Goal: Task Accomplishment & Management: Use online tool/utility

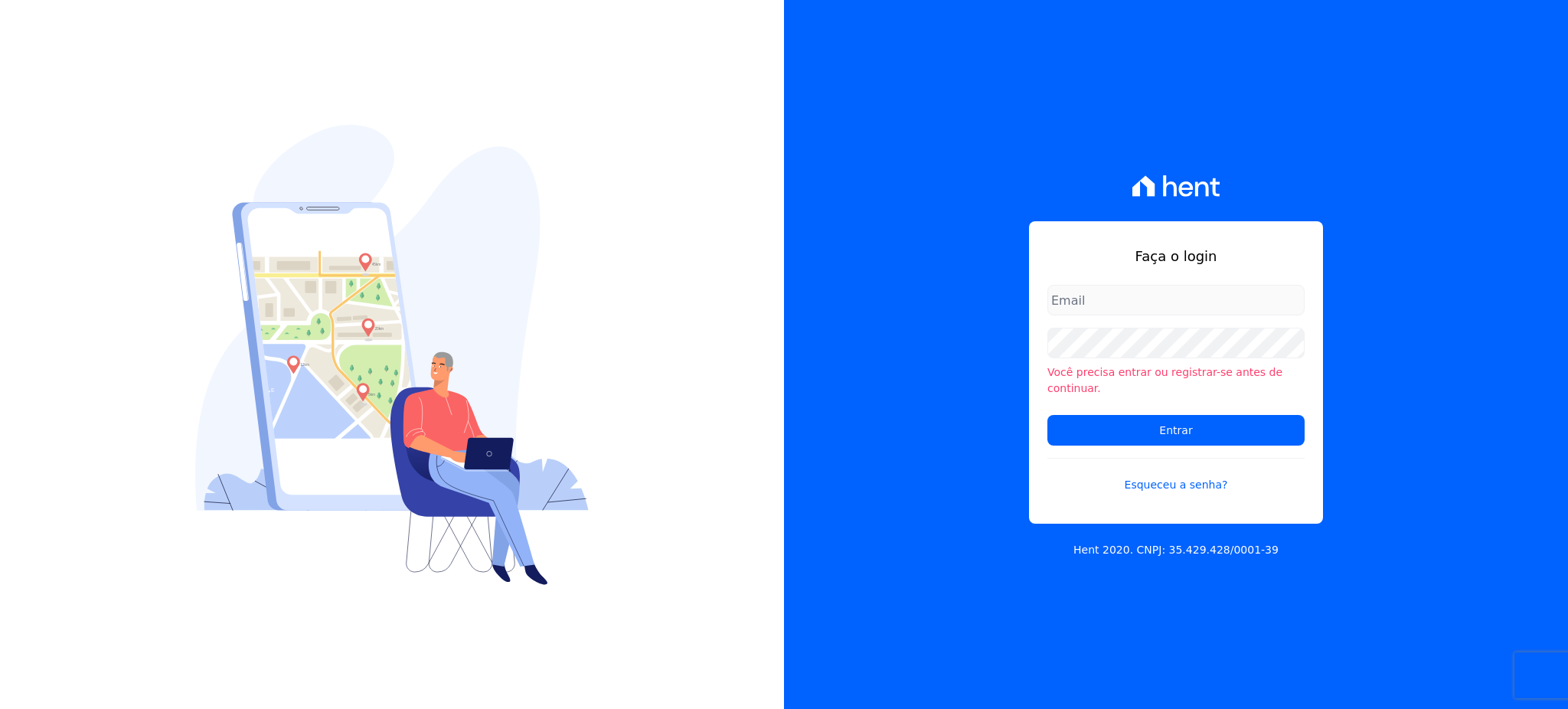
click at [1103, 316] on input "email" at bounding box center [1176, 299] width 258 height 30
type input "cobranca@construtorafarias.com.br"
click at [1047, 415] on input "Entrar" at bounding box center [1176, 430] width 258 height 30
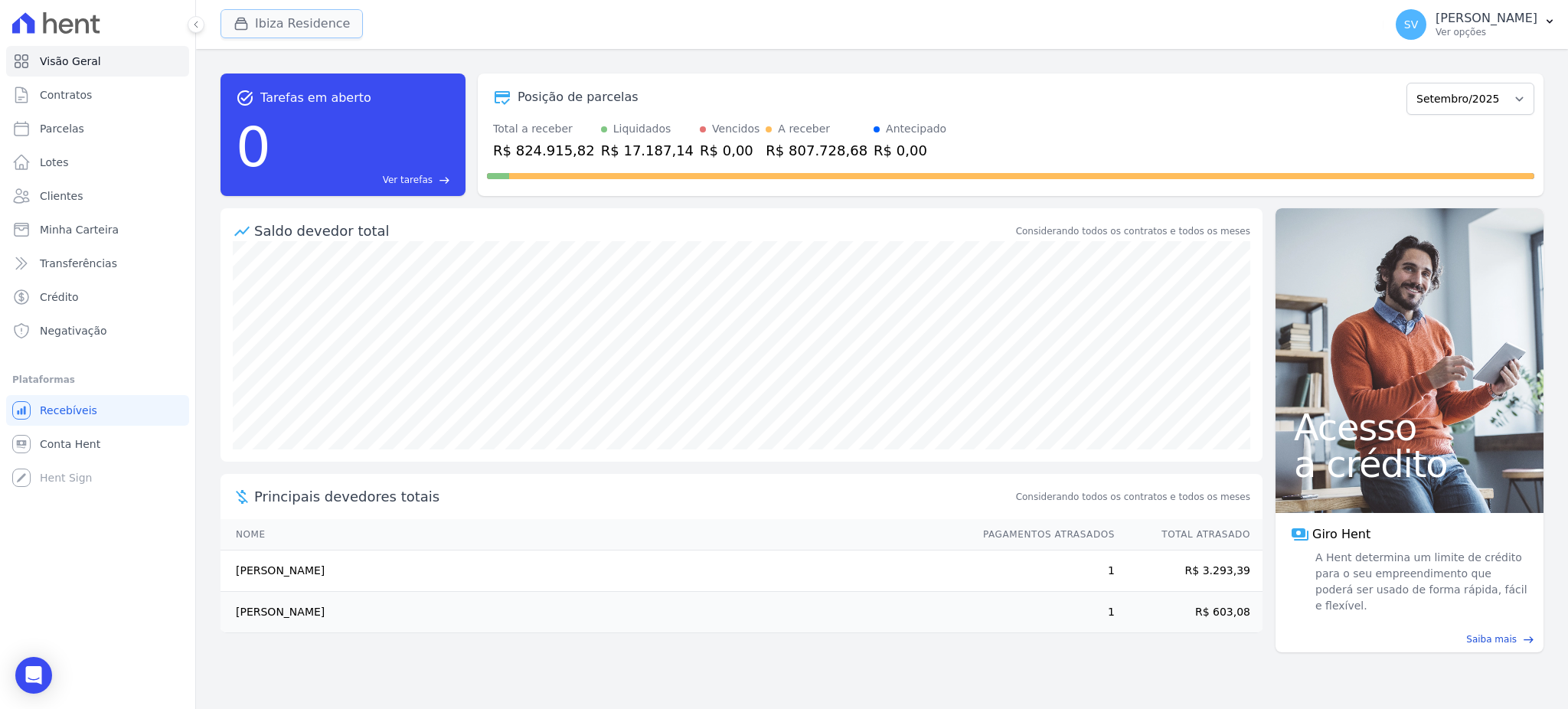
click at [236, 19] on icon "button" at bounding box center [241, 24] width 16 height 16
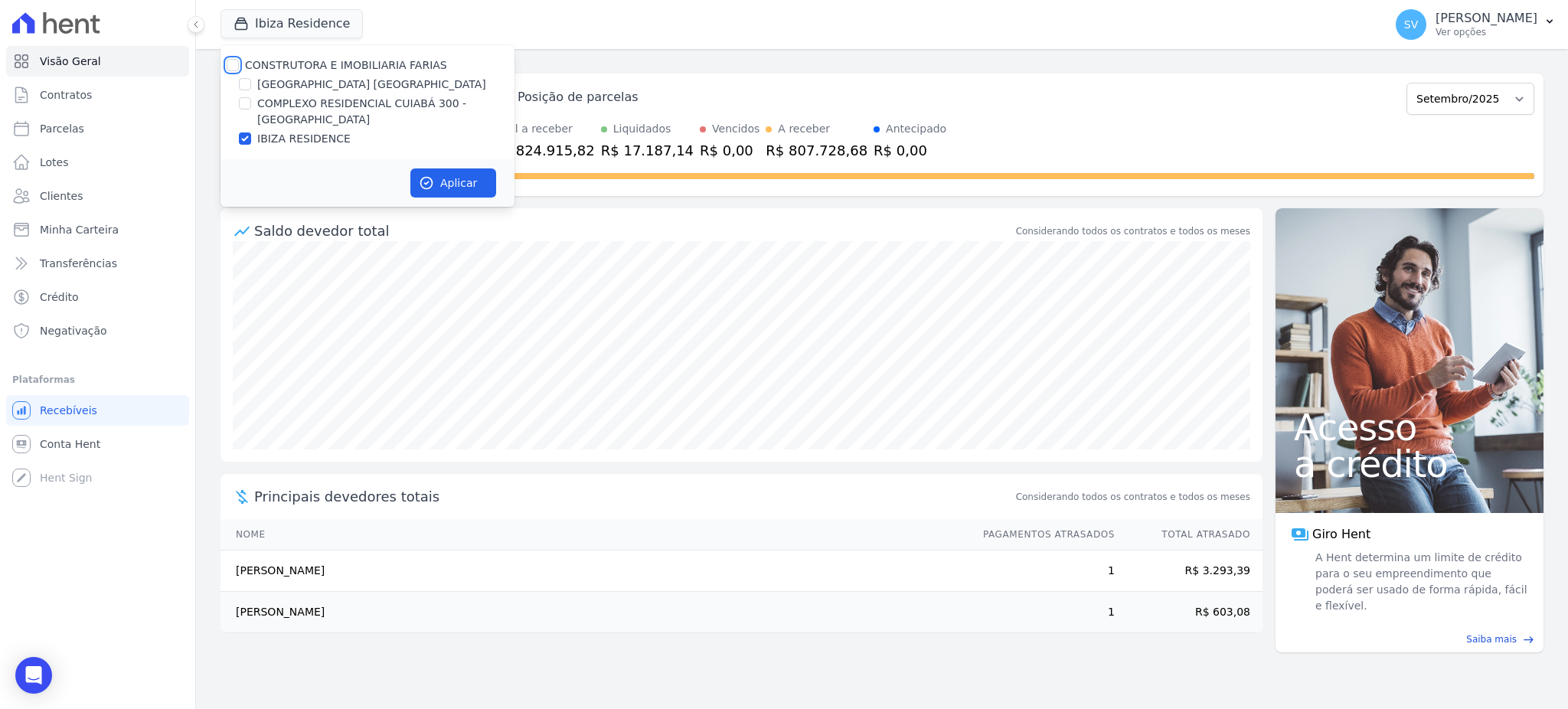
drag, startPoint x: 231, startPoint y: 65, endPoint x: 235, endPoint y: 74, distance: 9.8
click at [231, 65] on input "CONSTRUTORA E IMOBILIARIA FARIAS" at bounding box center [232, 65] width 12 height 12
checkbox input "true"
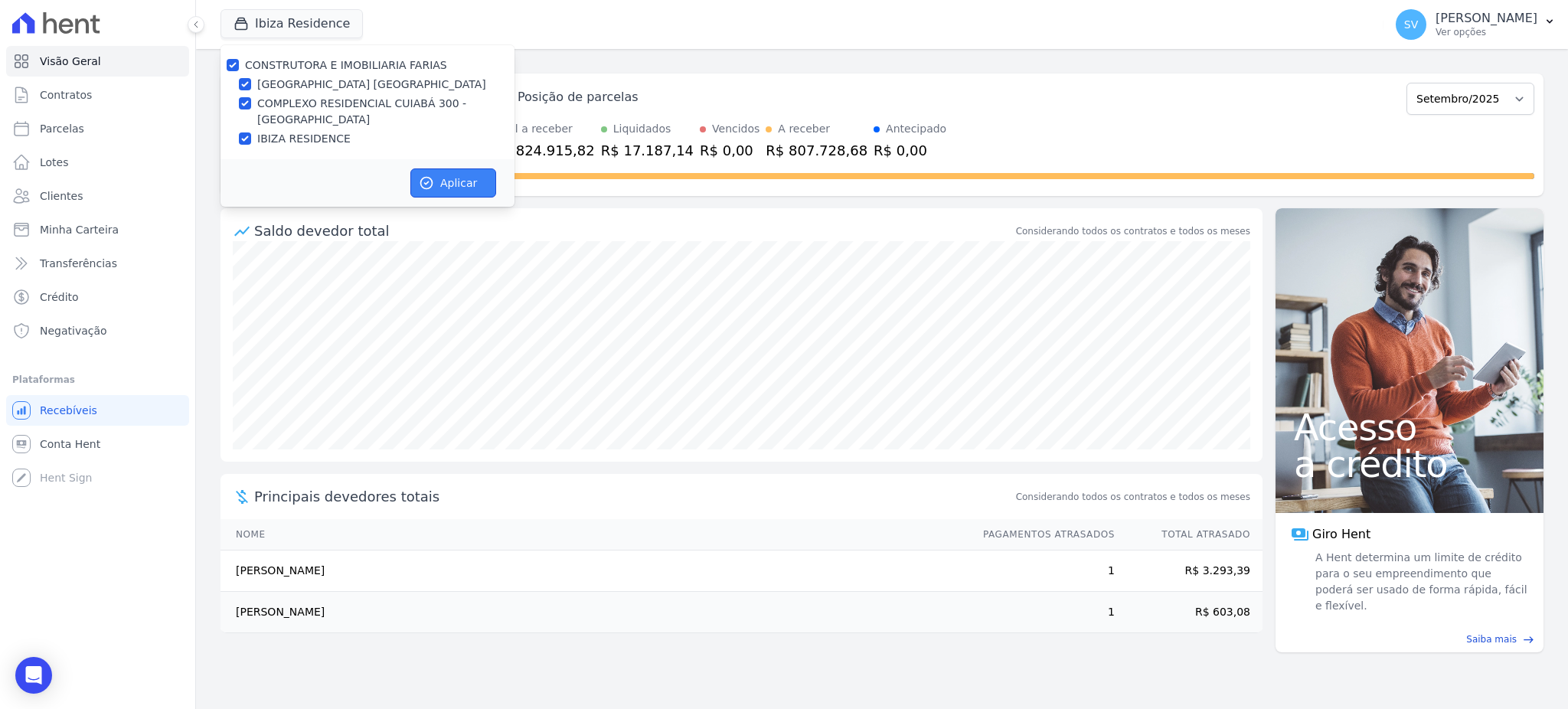
click at [479, 182] on button "Aplicar" at bounding box center [453, 183] width 86 height 29
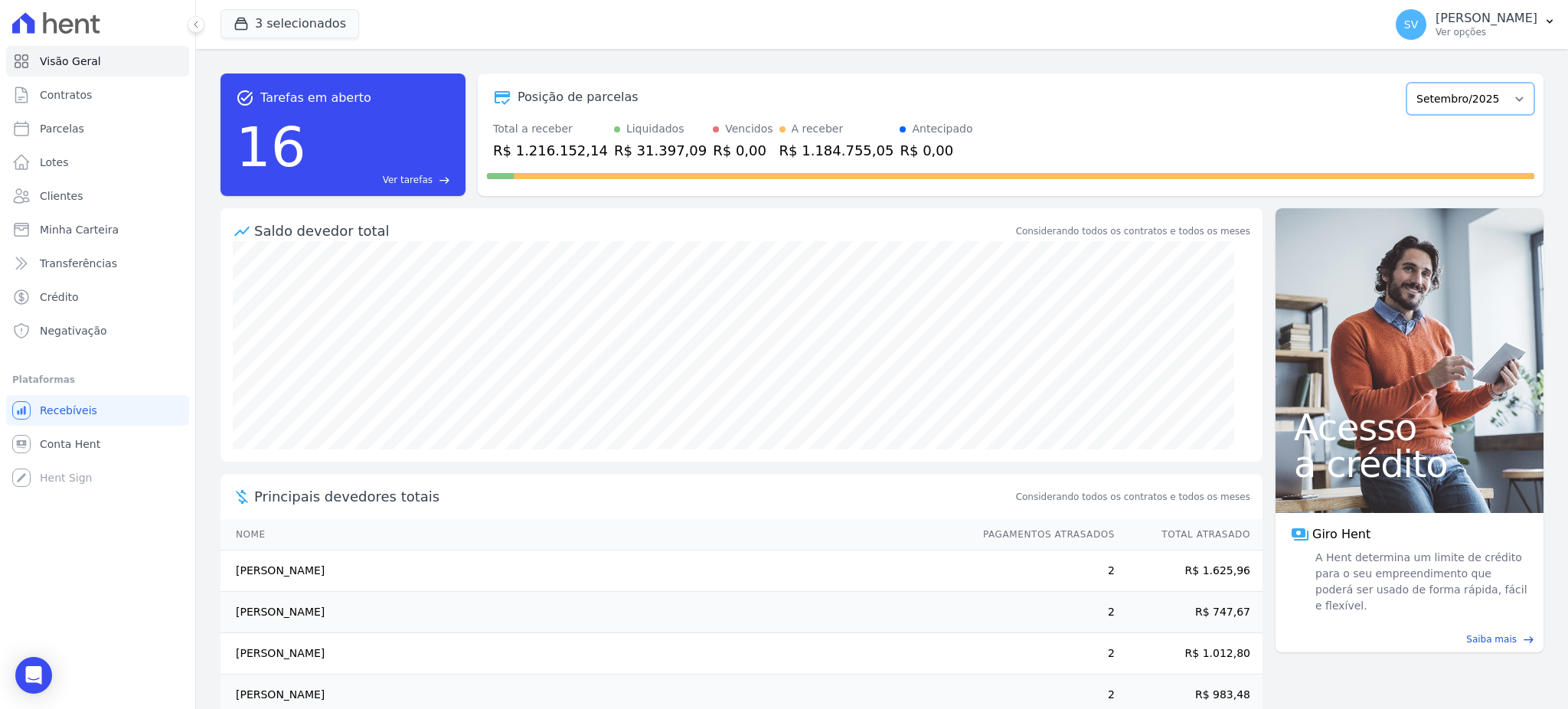
click at [1453, 105] on select "Outubro/2022 Novembro/2022 Dezembro/2022 Janeiro/2023 Fevereiro/2023 Março/2023…" at bounding box center [1471, 98] width 128 height 32
click at [50, 122] on span "Parcelas" at bounding box center [62, 128] width 44 height 16
select select
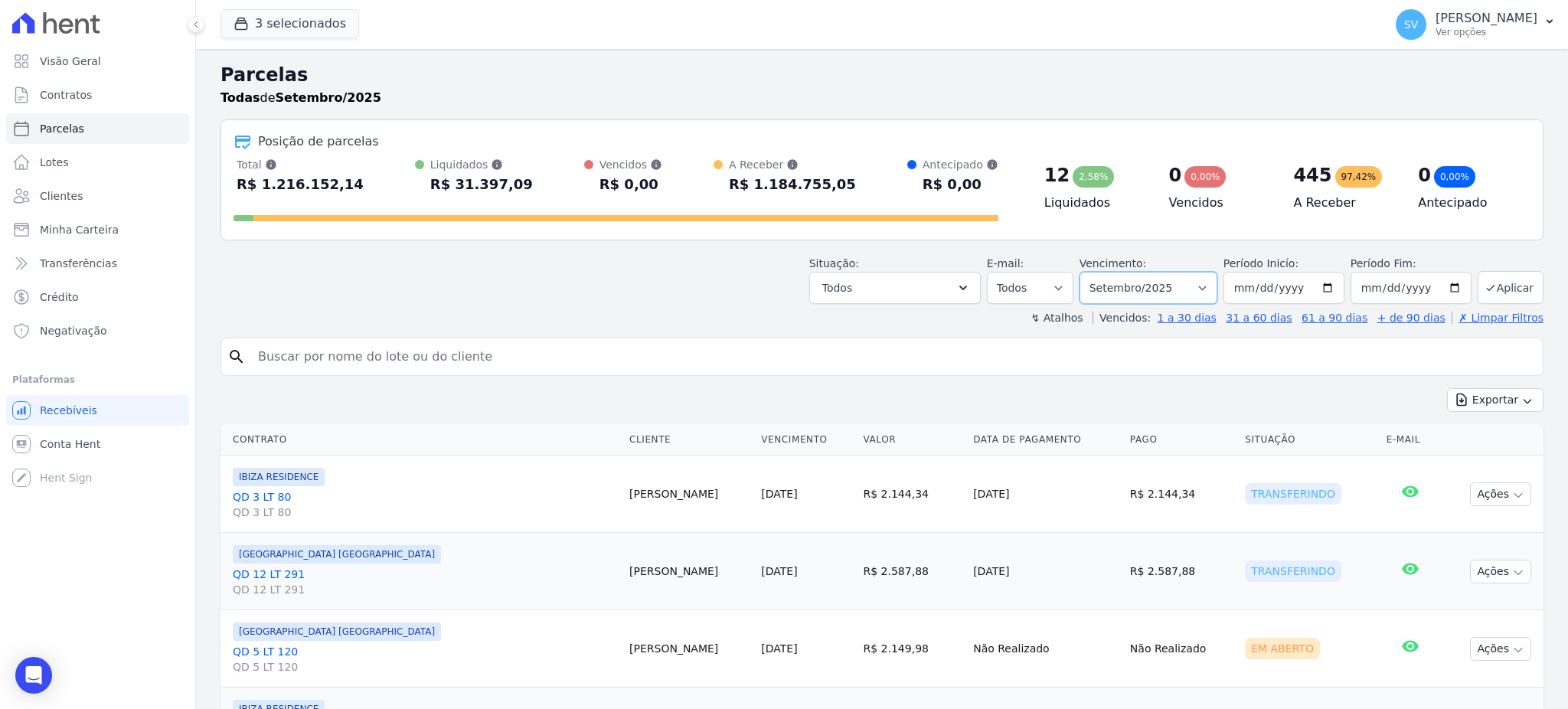
click at [1204, 289] on select "[GEOGRAPHIC_DATA] por período ──────── Todos os meses Outubro/2022 Novembro/202…" at bounding box center [1149, 288] width 138 height 32
select select "08/2025"
click at [1086, 272] on select "[GEOGRAPHIC_DATA] por período ──────── Todos os meses Outubro/2022 Novembro/202…" at bounding box center [1149, 288] width 138 height 32
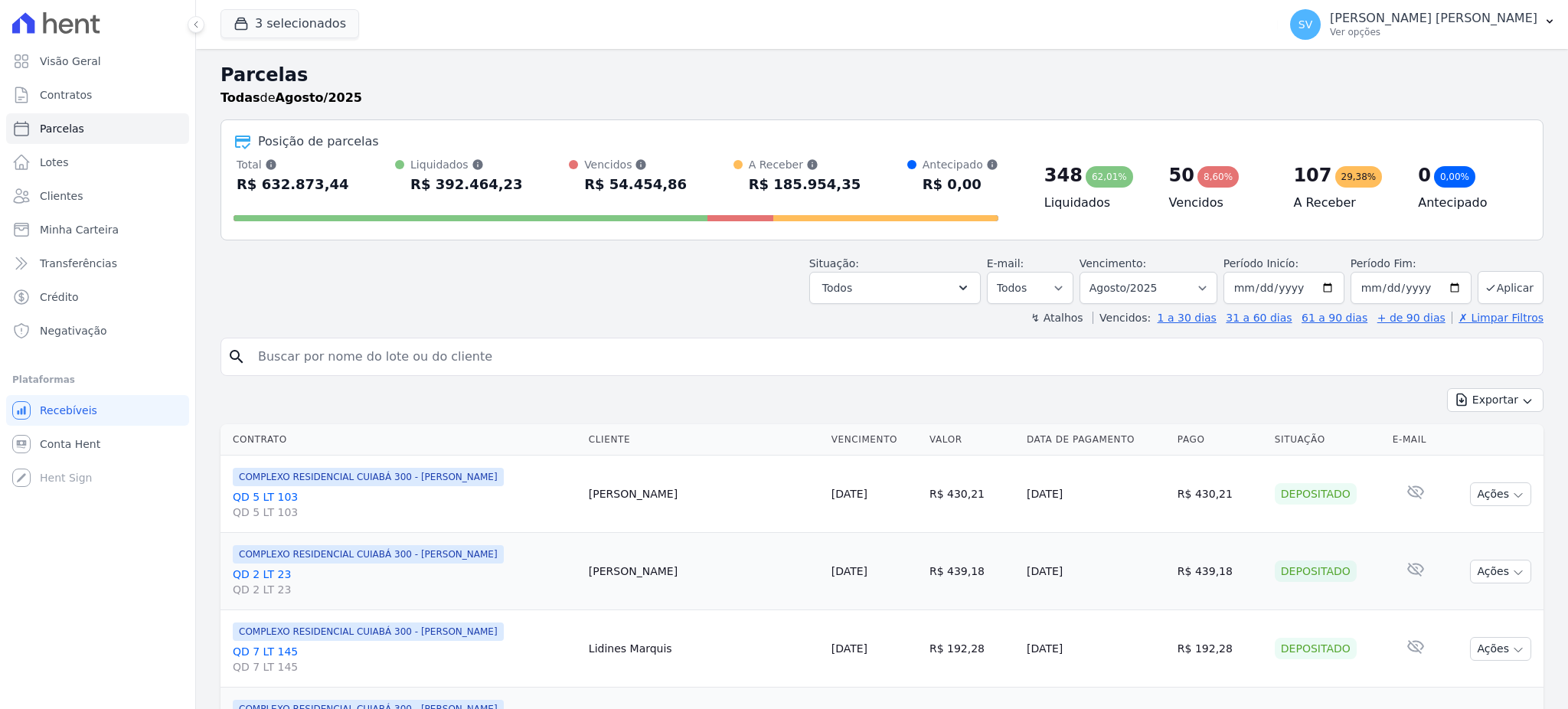
select select
click at [235, 21] on icon "button" at bounding box center [241, 24] width 16 height 16
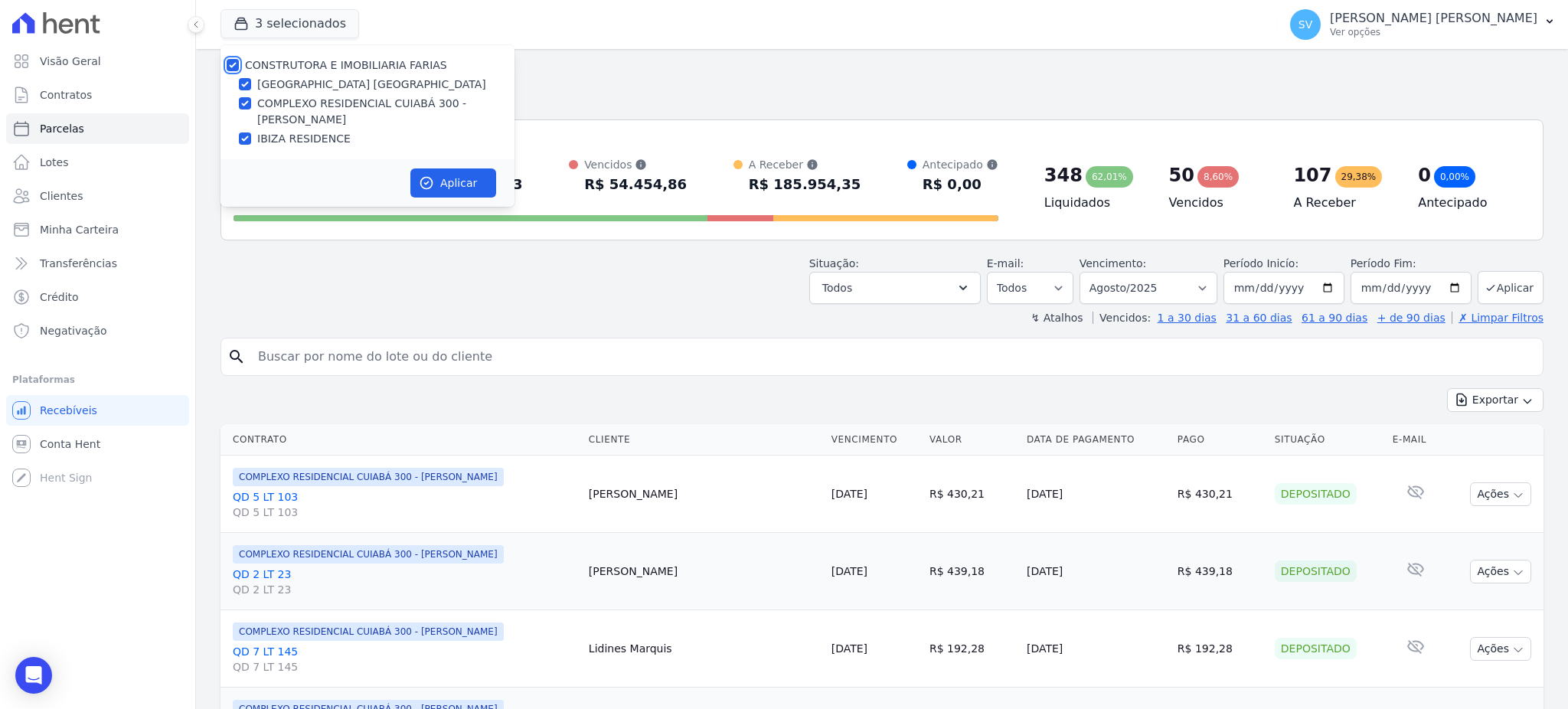
click at [235, 62] on input "CONSTRUTORA E IMOBILIARIA FARIAS" at bounding box center [232, 65] width 12 height 12
checkbox input "false"
click at [249, 141] on input "IBIZA RESIDENCE" at bounding box center [244, 138] width 12 height 12
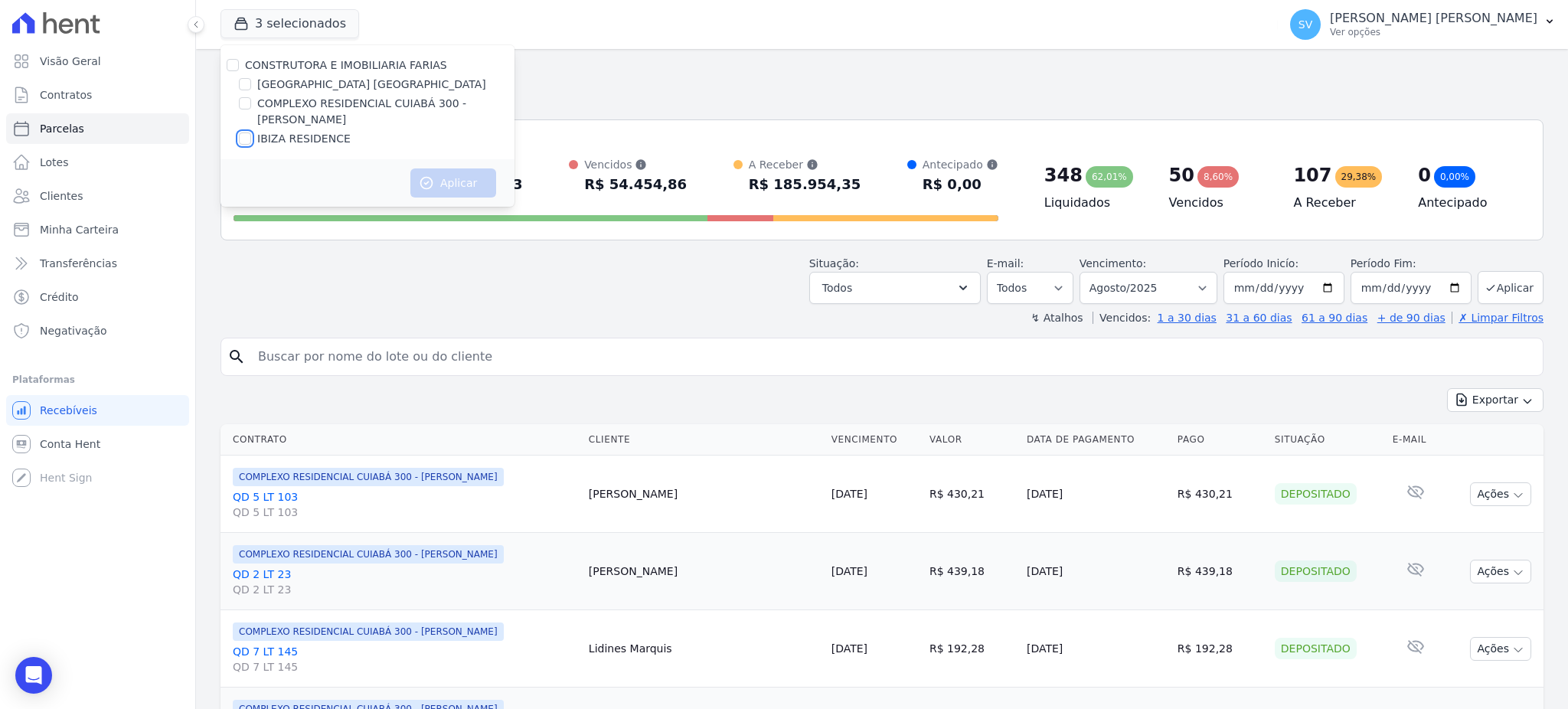
checkbox input "true"
click at [488, 179] on button "Aplicar" at bounding box center [453, 183] width 86 height 29
select select
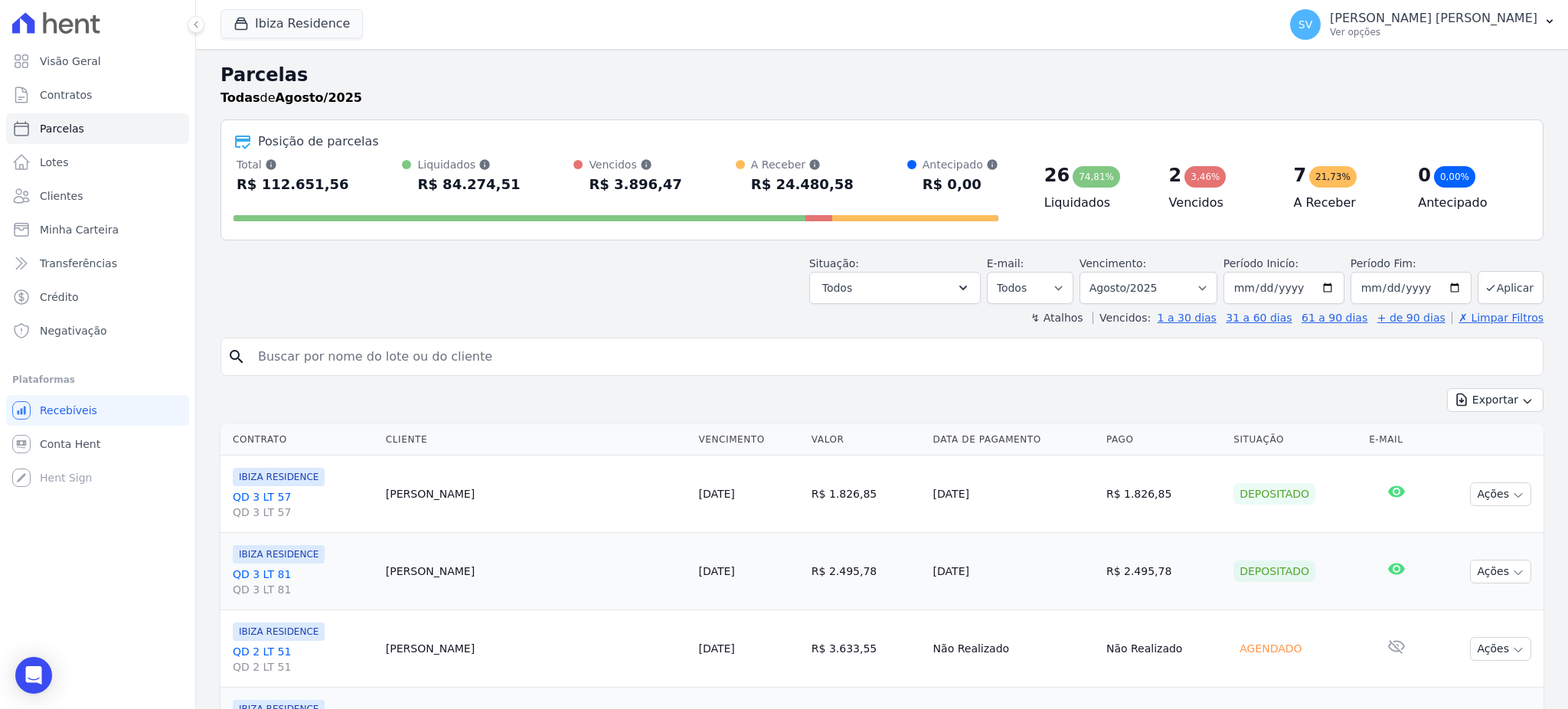
click at [422, 365] on input "search" at bounding box center [893, 357] width 1288 height 30
paste input "A cliente, realizou a troca da UN 16 ([PERSON_NAME] efetivado contrato), para a…"
type input "A cliente, realizou a troca da UN 16 ([PERSON_NAME] efetivado contrato), para a…"
click at [406, 364] on input "search" at bounding box center [893, 357] width 1288 height 30
paste input "[PERSON_NAME] [PERSON_NAME]"
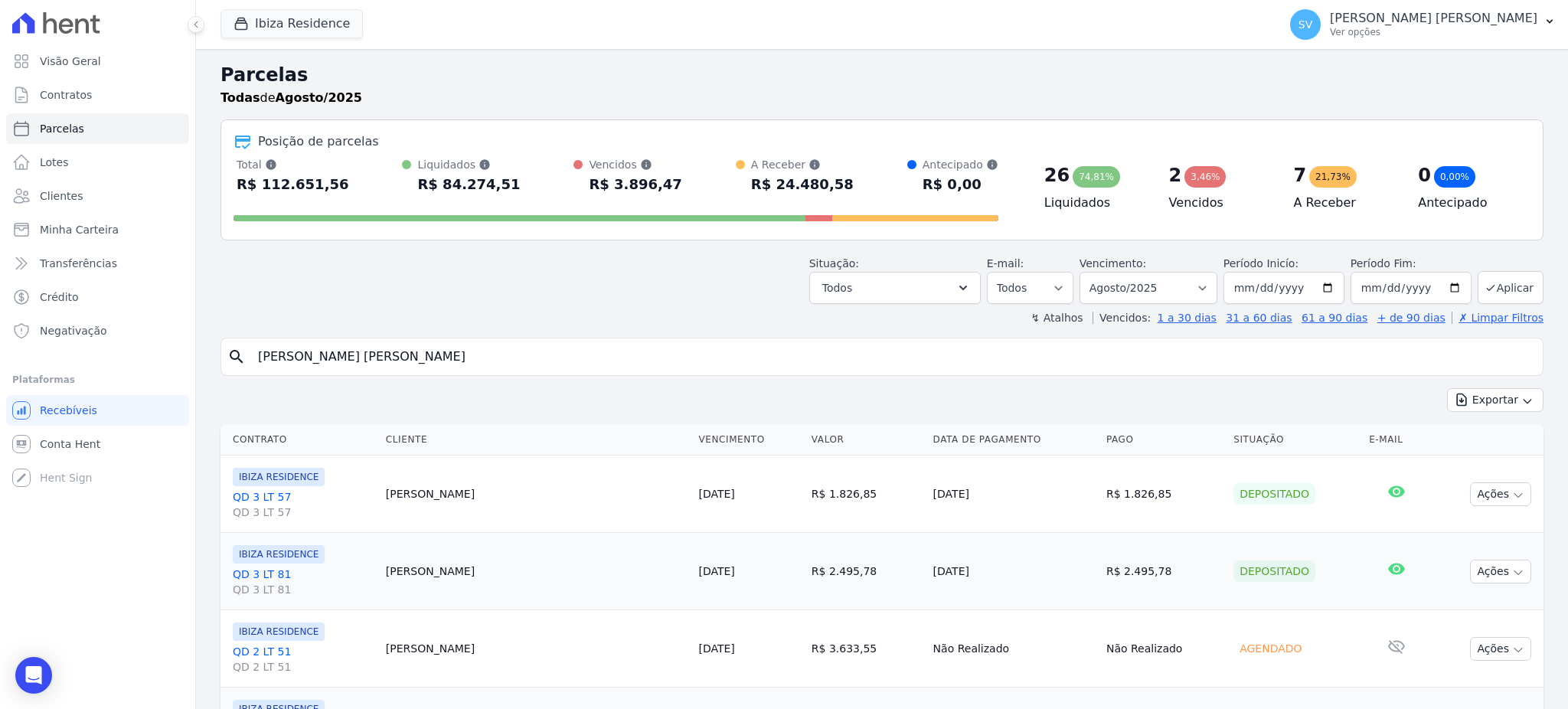
type input "[PERSON_NAME] [PERSON_NAME]"
select select
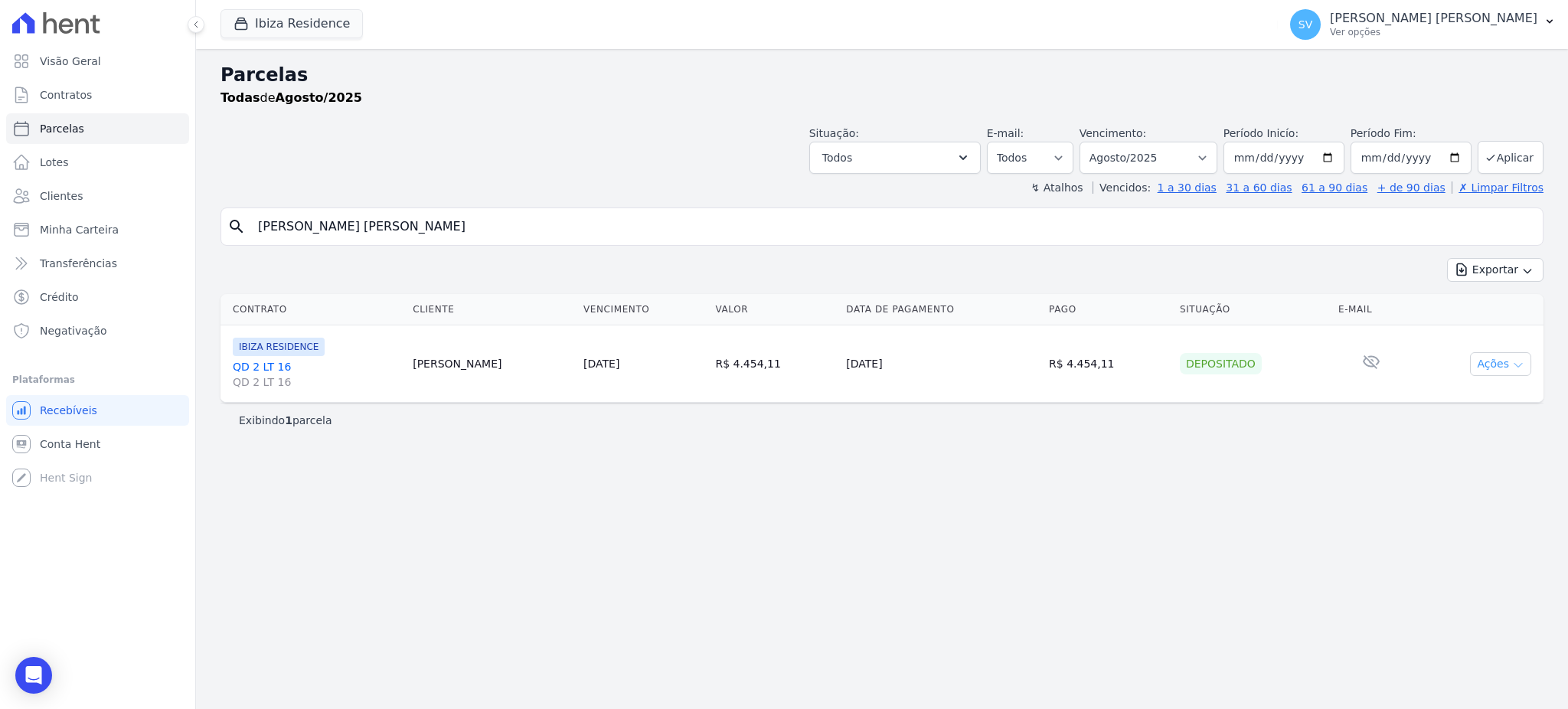
drag, startPoint x: 1495, startPoint y: 364, endPoint x: 1481, endPoint y: 369, distance: 14.9
click at [1495, 365] on button "Ações" at bounding box center [1501, 364] width 61 height 24
drag, startPoint x: 1243, startPoint y: 429, endPoint x: 1020, endPoint y: 366, distance: 231.7
click at [1240, 428] on div "Exibindo 1 parcela" at bounding box center [882, 420] width 1324 height 34
click at [258, 363] on link "QD 2 LT 16 QD 2 LT 16" at bounding box center [316, 374] width 168 height 30
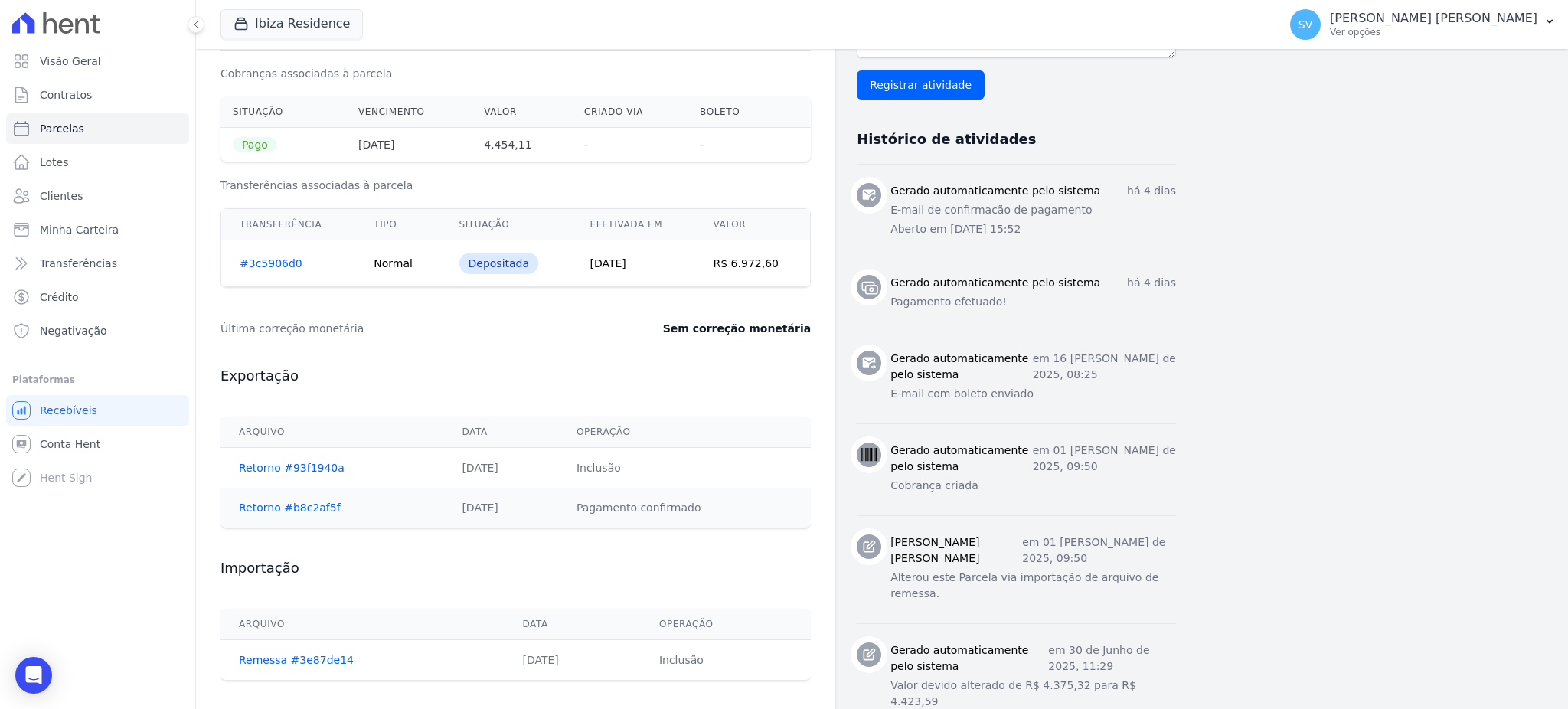
scroll to position [612, 0]
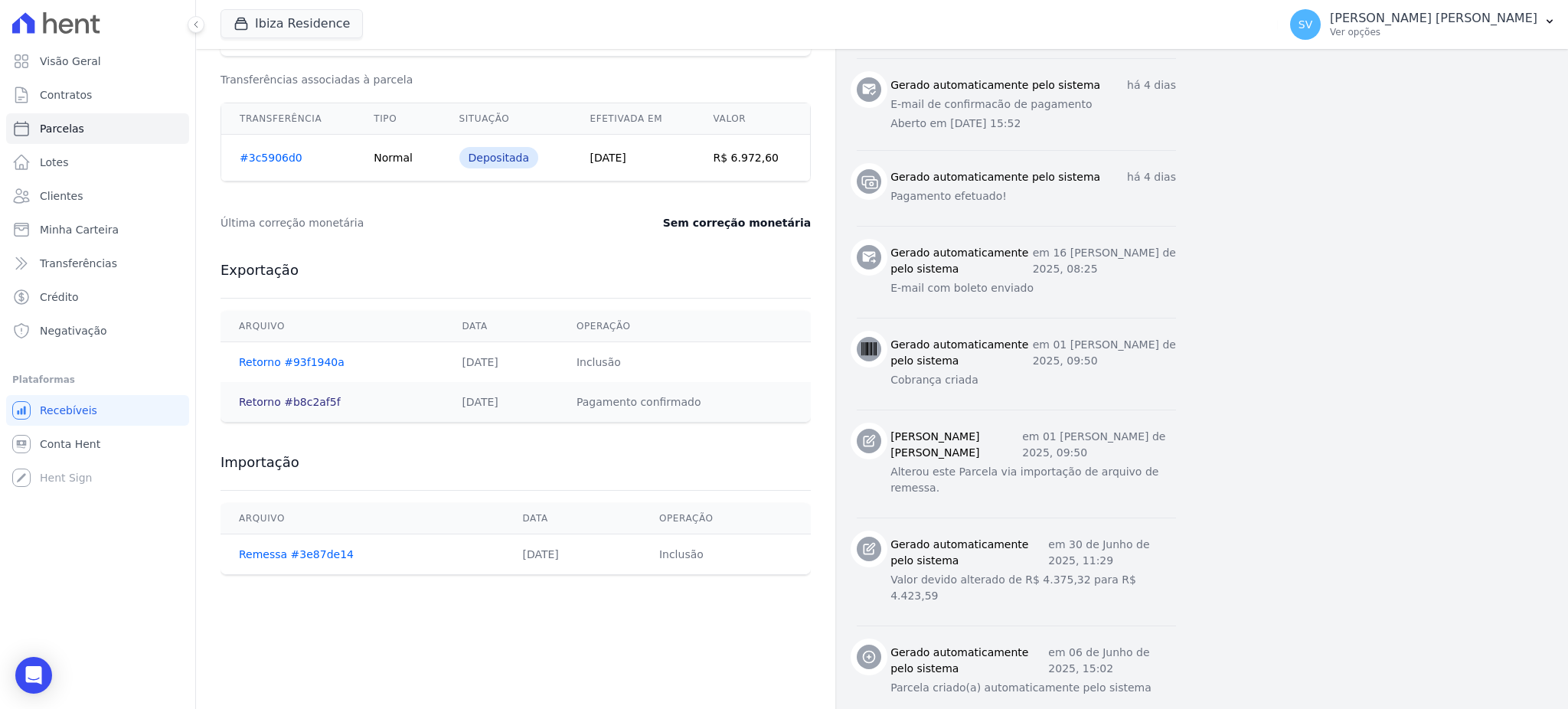
click at [298, 397] on link "Retorno #b8c2af5f" at bounding box center [289, 402] width 102 height 12
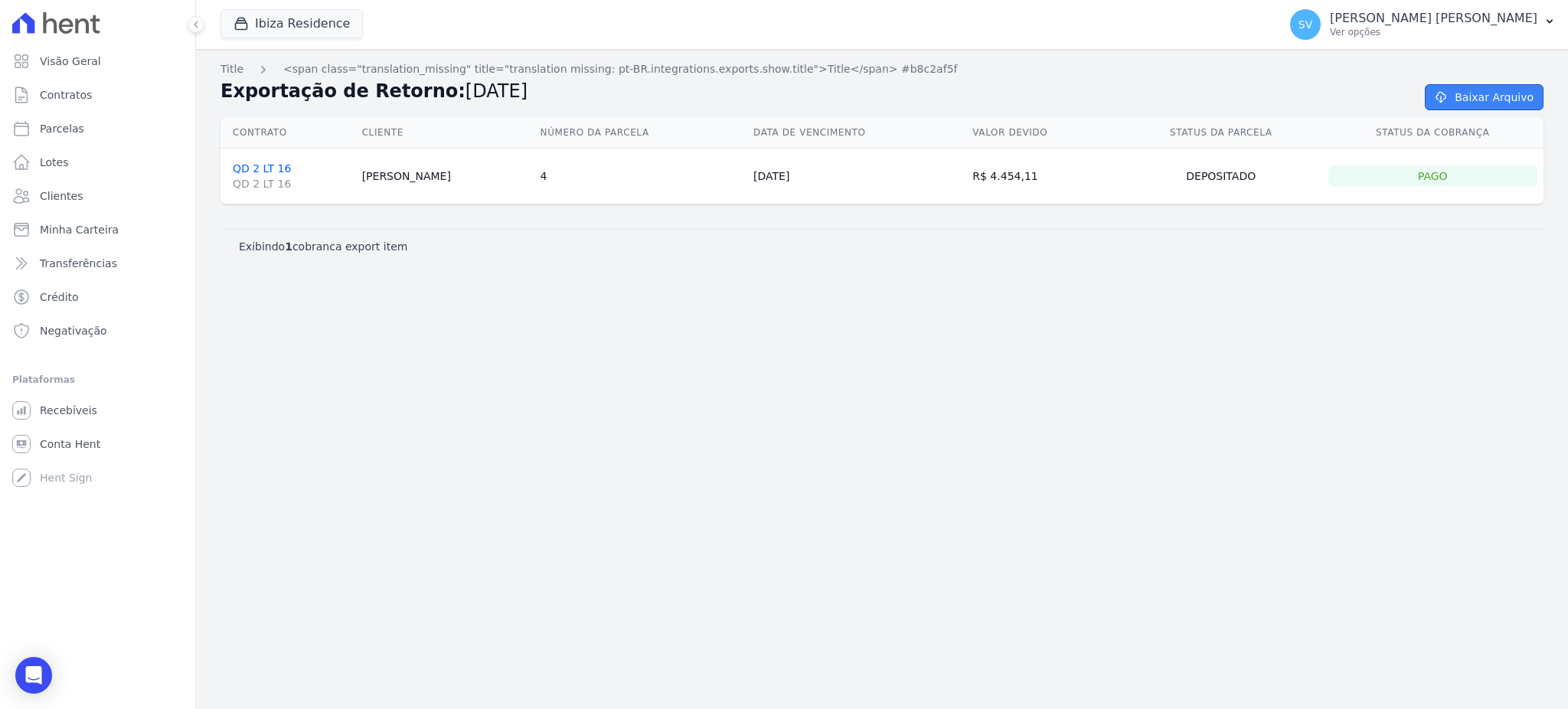
click at [1506, 100] on link "Baixar Arquivo" at bounding box center [1484, 97] width 119 height 26
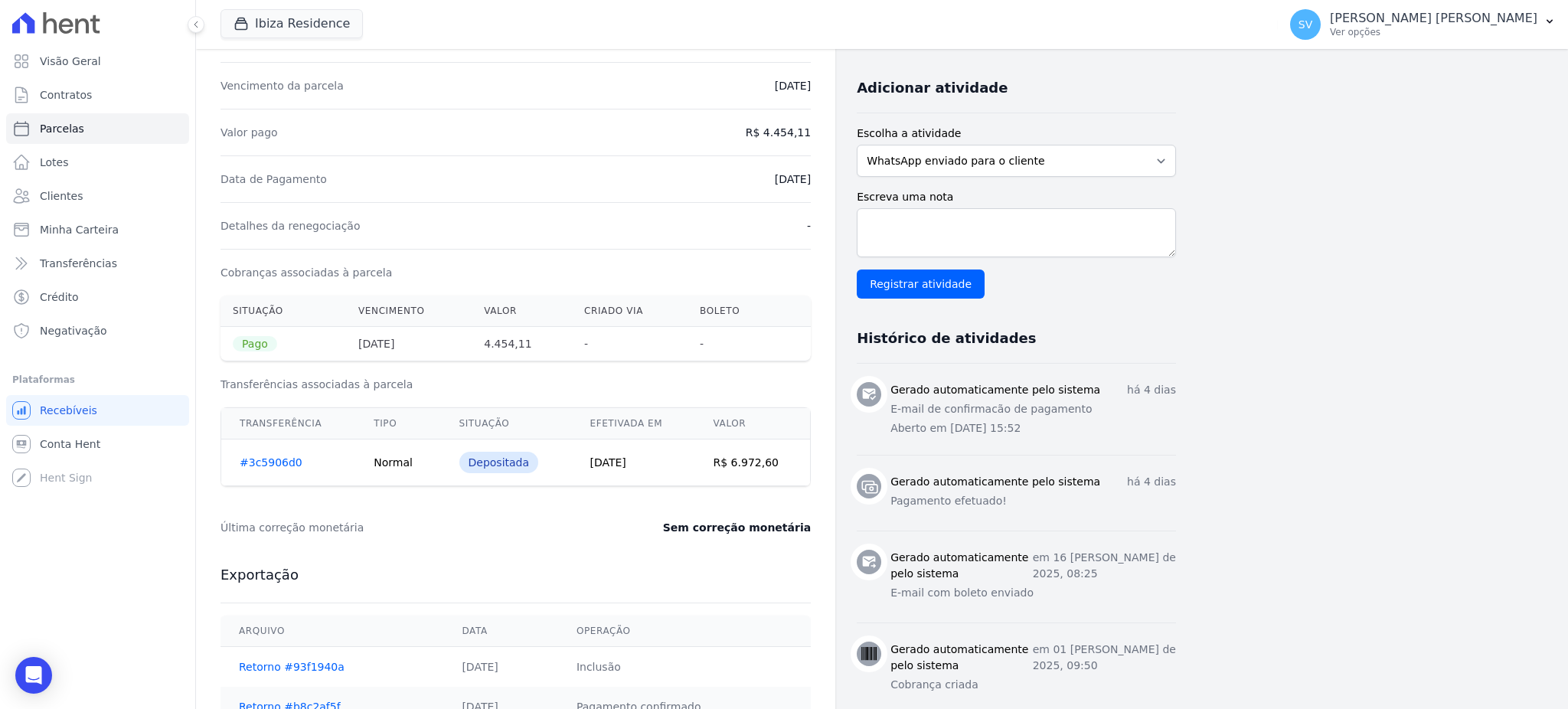
scroll to position [510, 0]
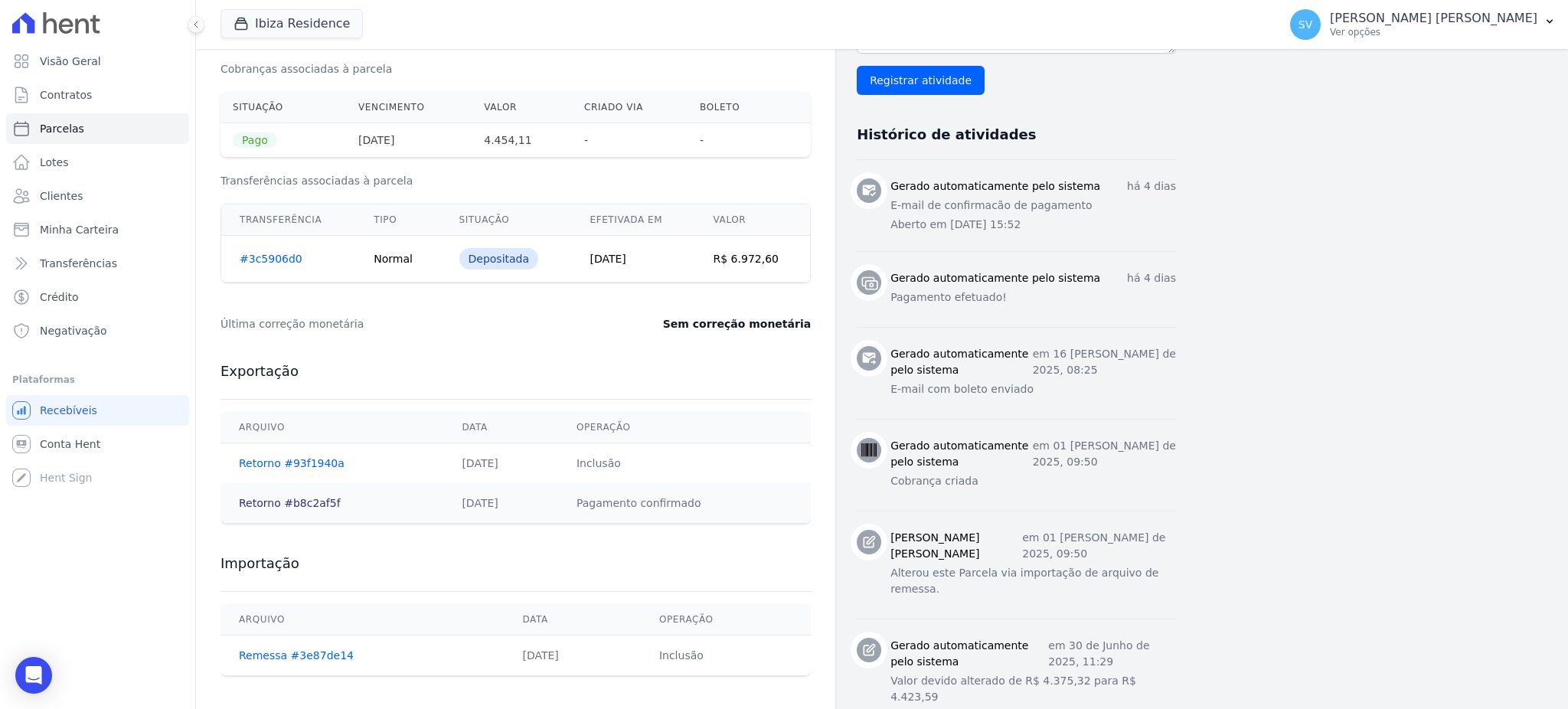
click at [309, 503] on link "Retorno #b8c2af5f" at bounding box center [289, 503] width 102 height 12
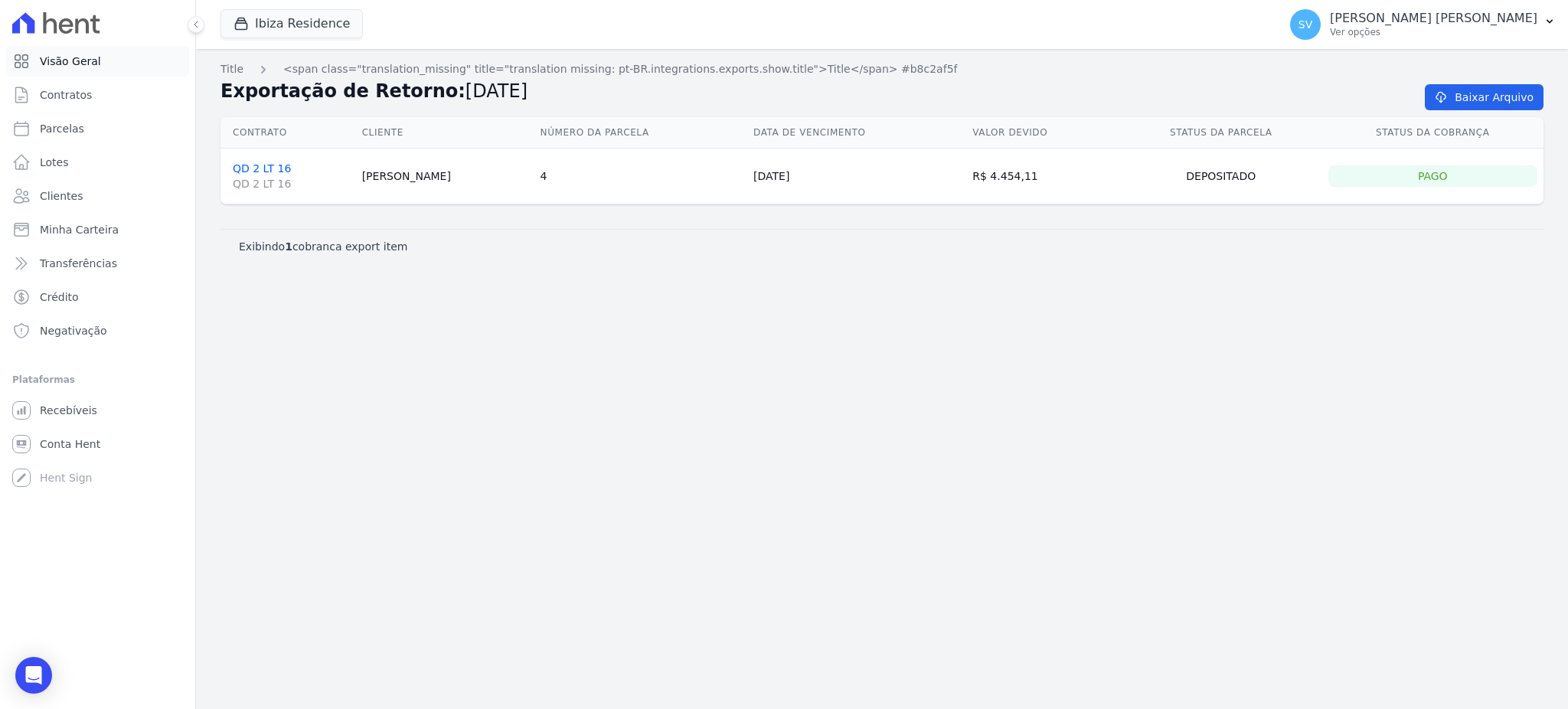
click at [92, 60] on span "Visão Geral" at bounding box center [70, 61] width 61 height 16
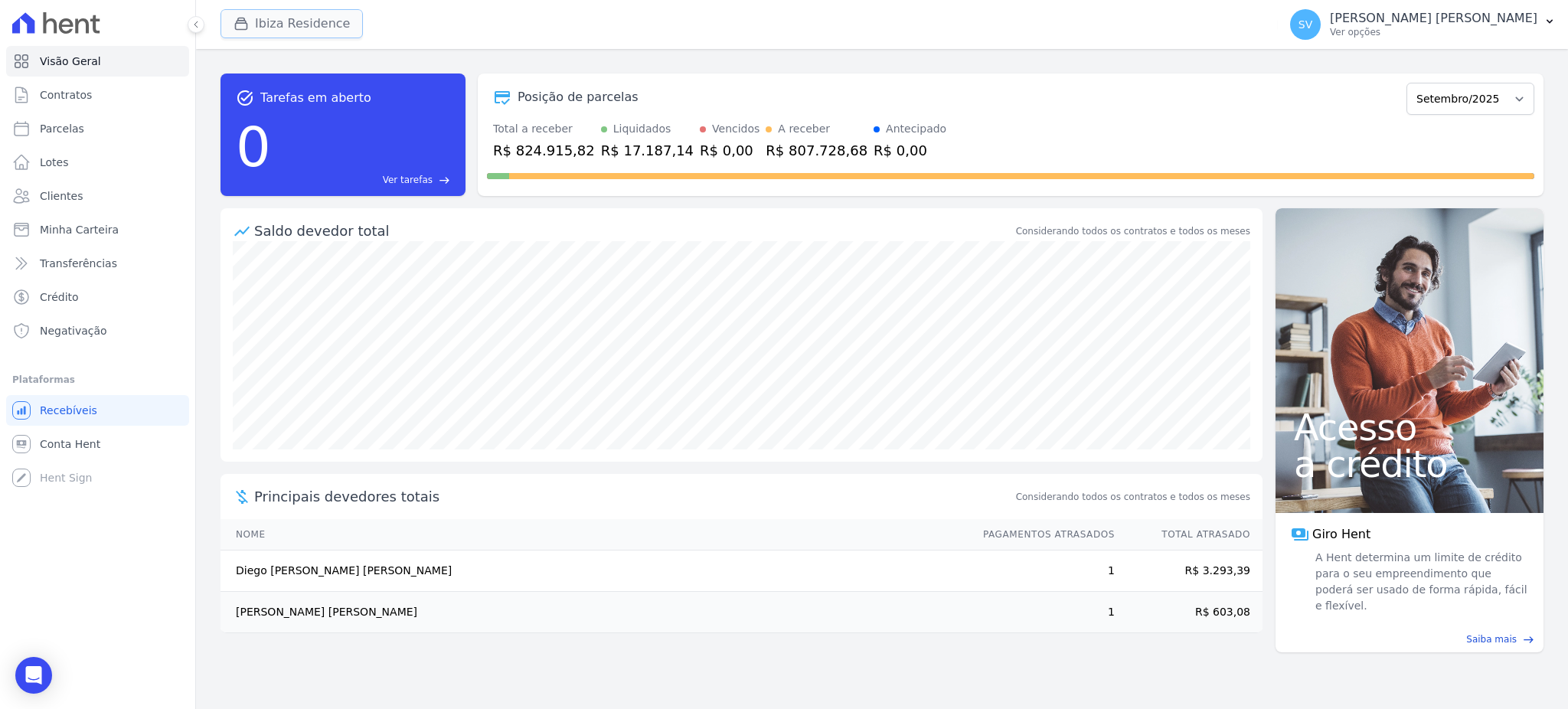
click at [279, 28] on button "Ibiza Residence" at bounding box center [292, 24] width 142 height 29
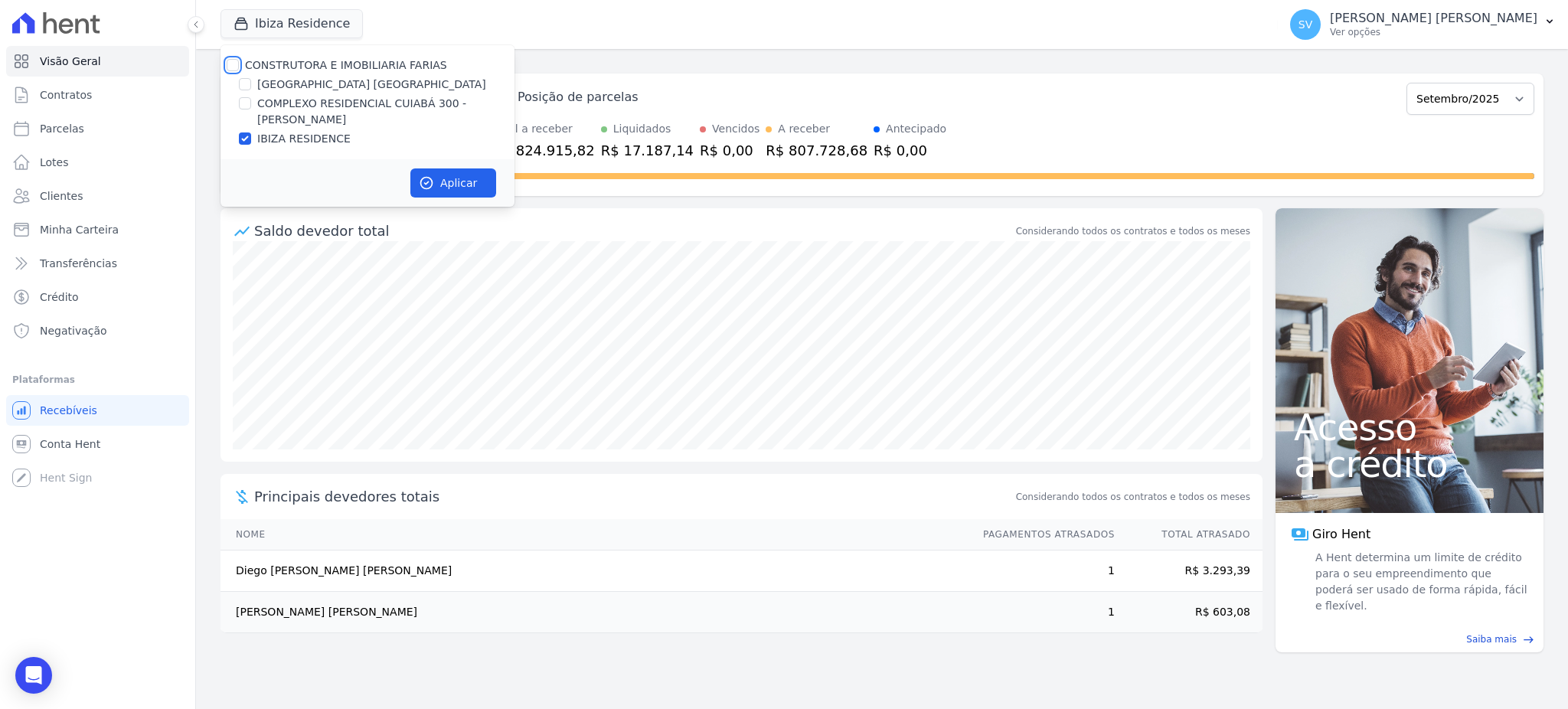
click at [237, 63] on input "CONSTRUTORA E IMOBILIARIA FARIAS" at bounding box center [232, 65] width 12 height 12
checkbox input "true"
click at [448, 173] on button "Aplicar" at bounding box center [453, 183] width 86 height 29
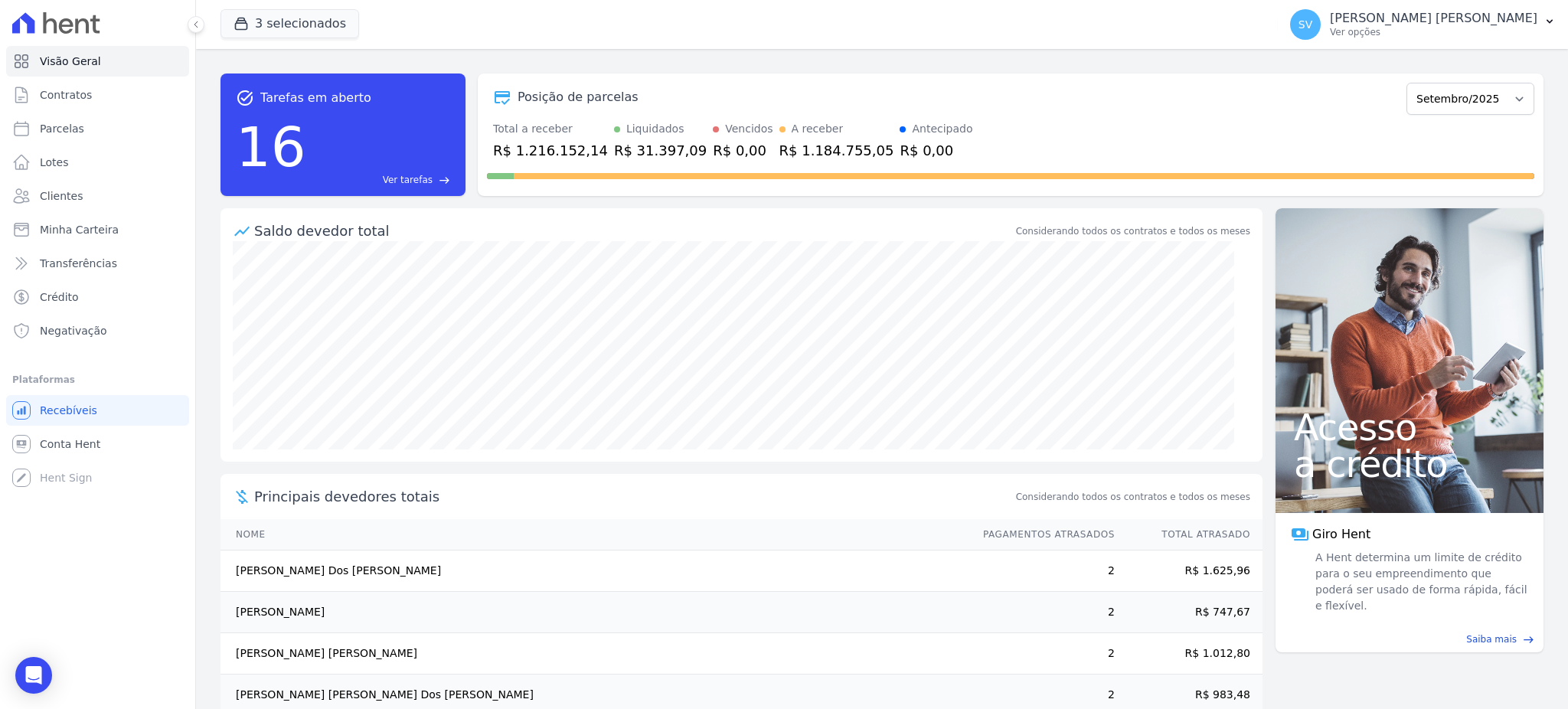
click at [1418, 25] on p "[PERSON_NAME] [PERSON_NAME]" at bounding box center [1434, 18] width 208 height 16
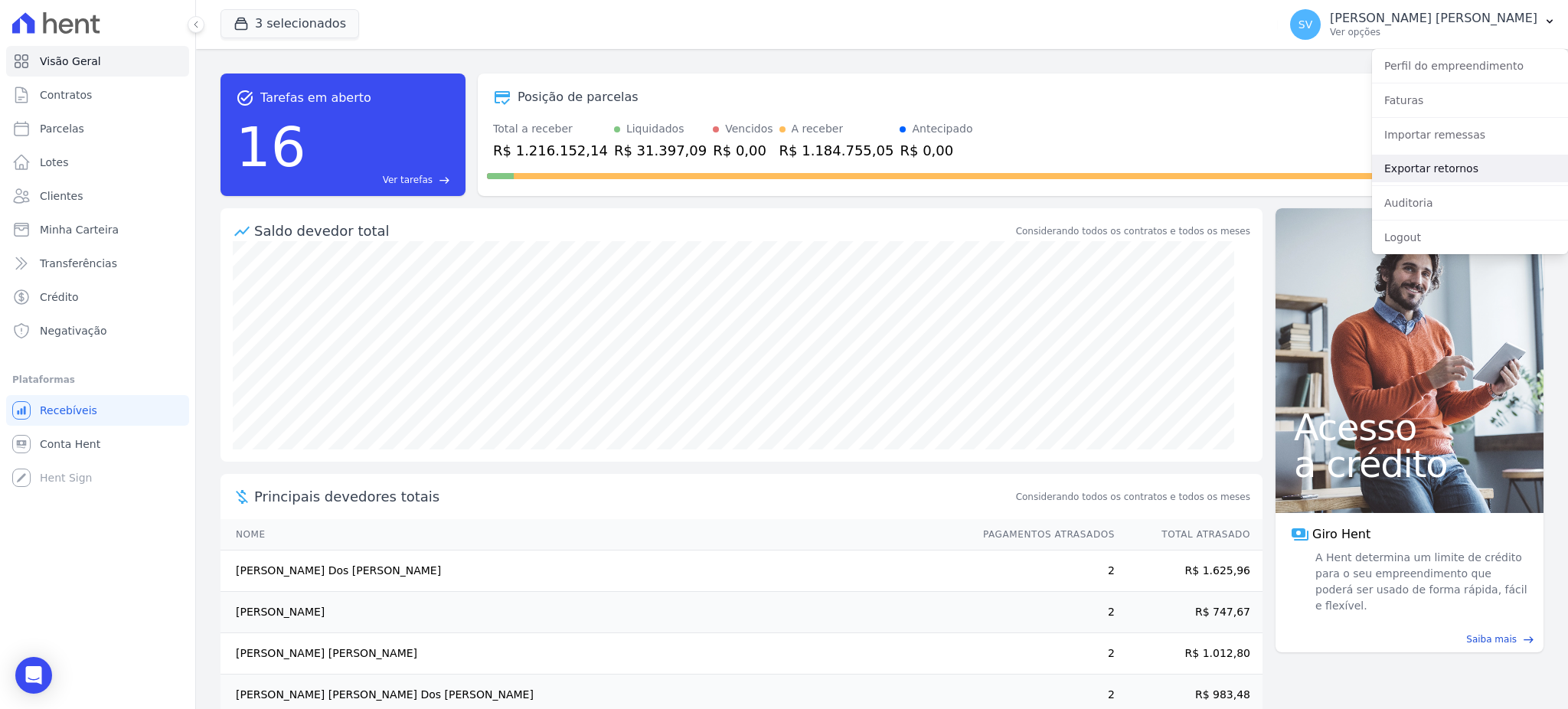
click at [1431, 161] on link "Exportar retornos" at bounding box center [1471, 168] width 196 height 28
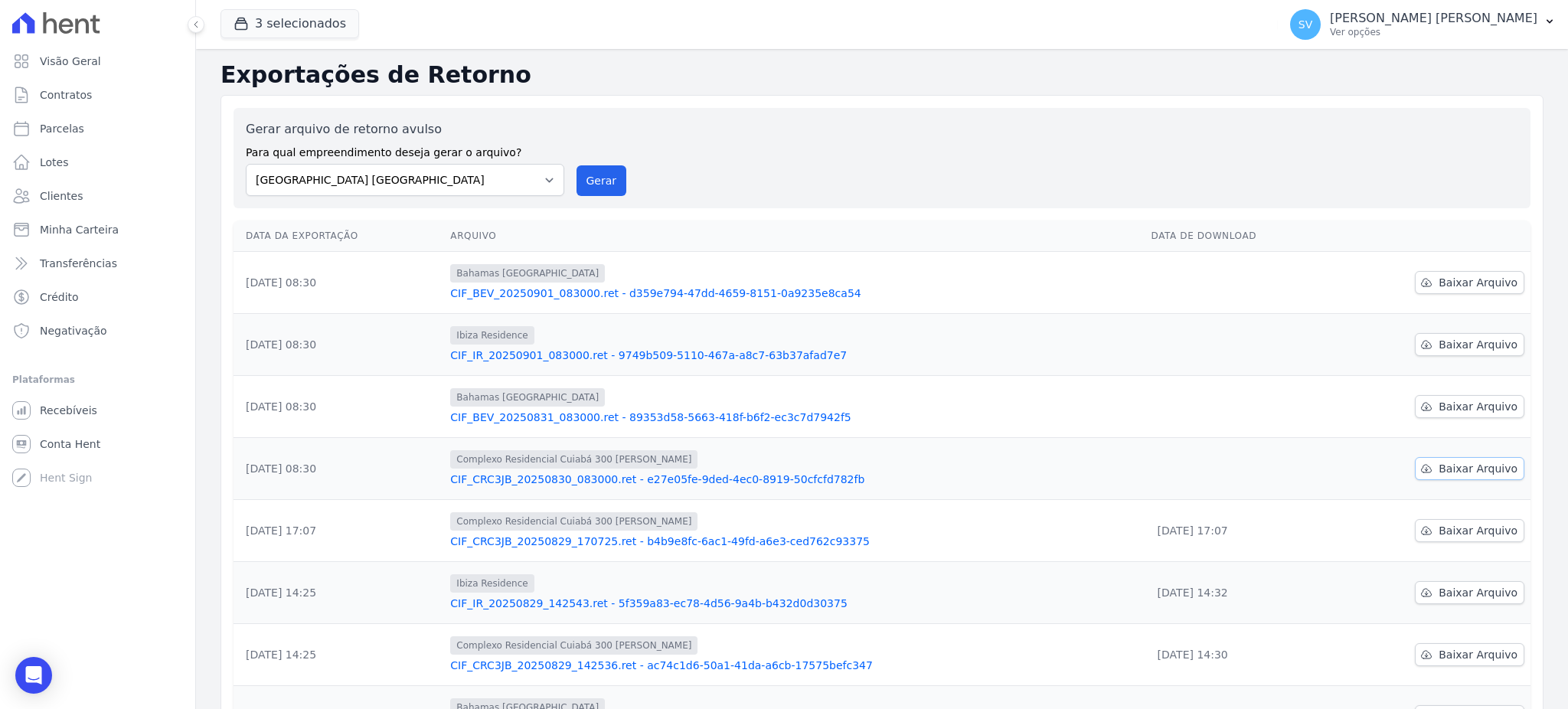
click at [1446, 462] on span "Baixar Arquivo" at bounding box center [1478, 469] width 78 height 16
click at [1439, 410] on span "Baixar Arquivo" at bounding box center [1478, 406] width 78 height 16
click at [600, 185] on button "Gerar" at bounding box center [602, 180] width 51 height 30
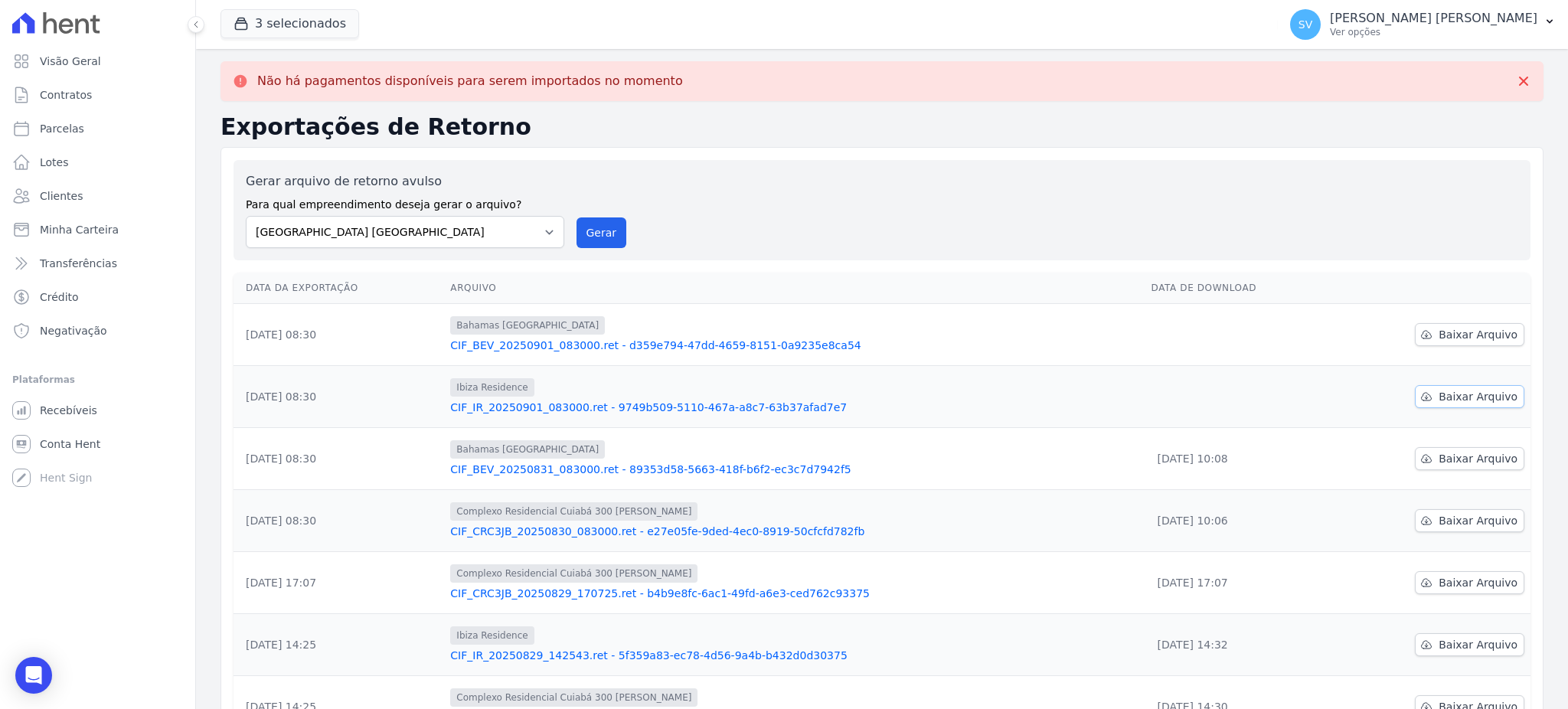
click at [1452, 397] on span "Baixar Arquivo" at bounding box center [1478, 397] width 78 height 16
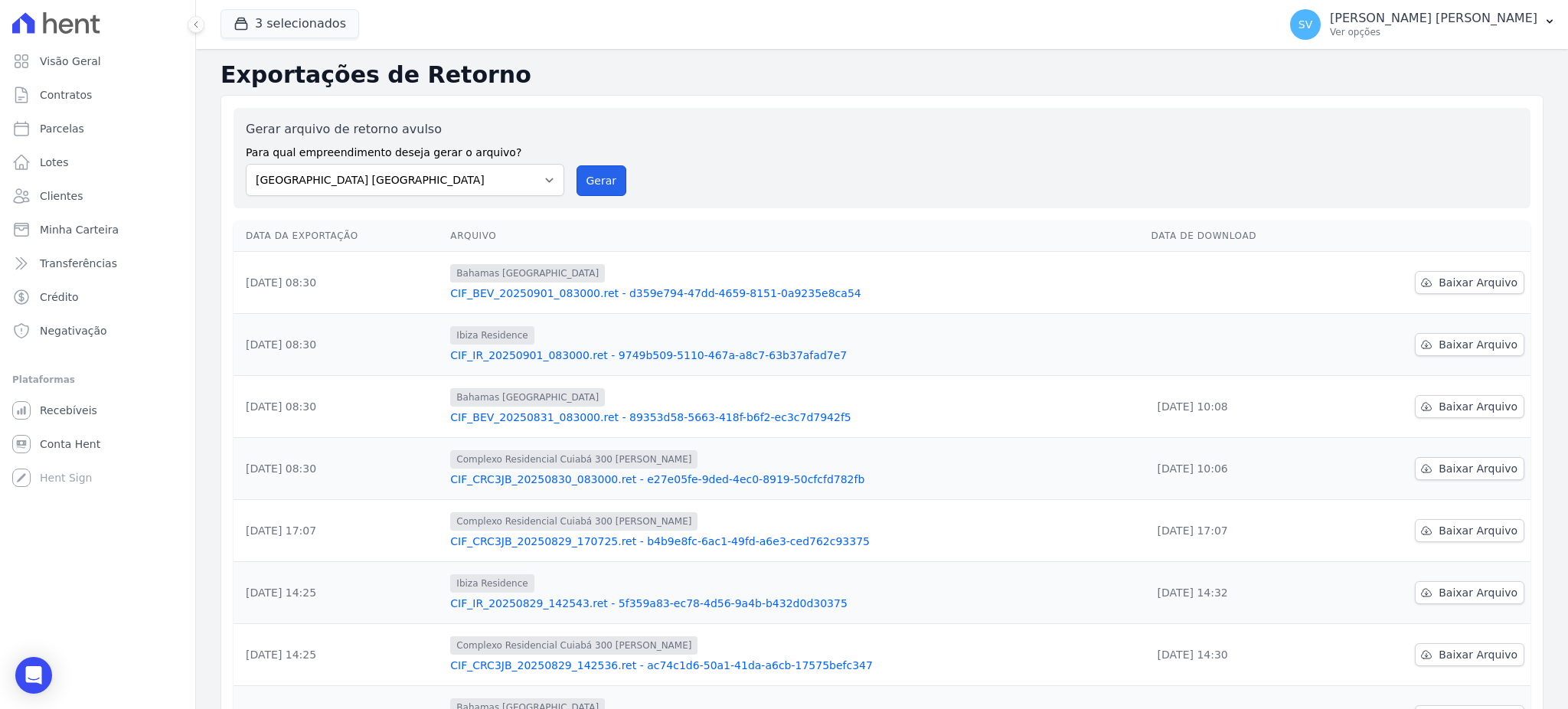
drag, startPoint x: 576, startPoint y: 188, endPoint x: 836, endPoint y: 151, distance: 262.6
click at [577, 188] on button "Gerar" at bounding box center [602, 180] width 51 height 30
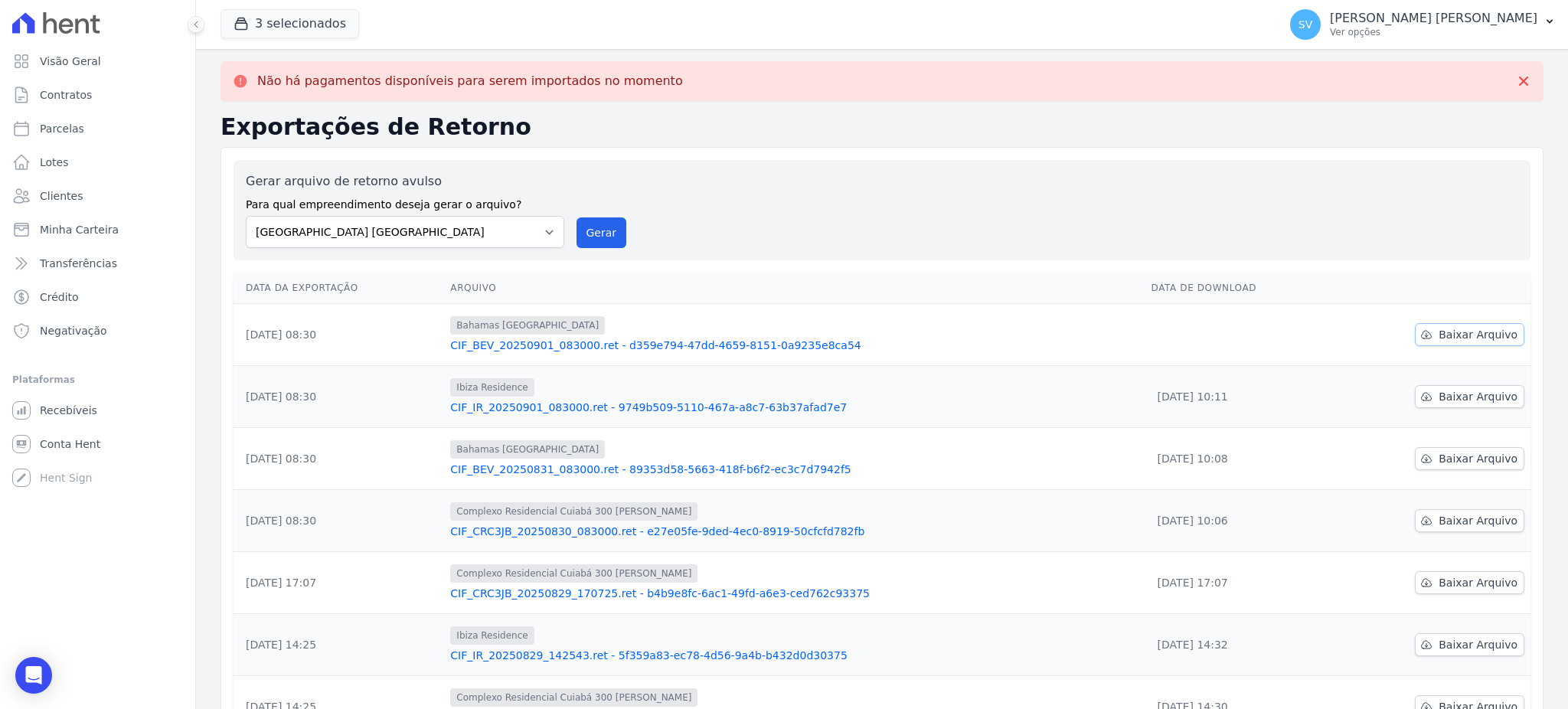
click at [1439, 342] on span "Baixar Arquivo" at bounding box center [1478, 334] width 78 height 16
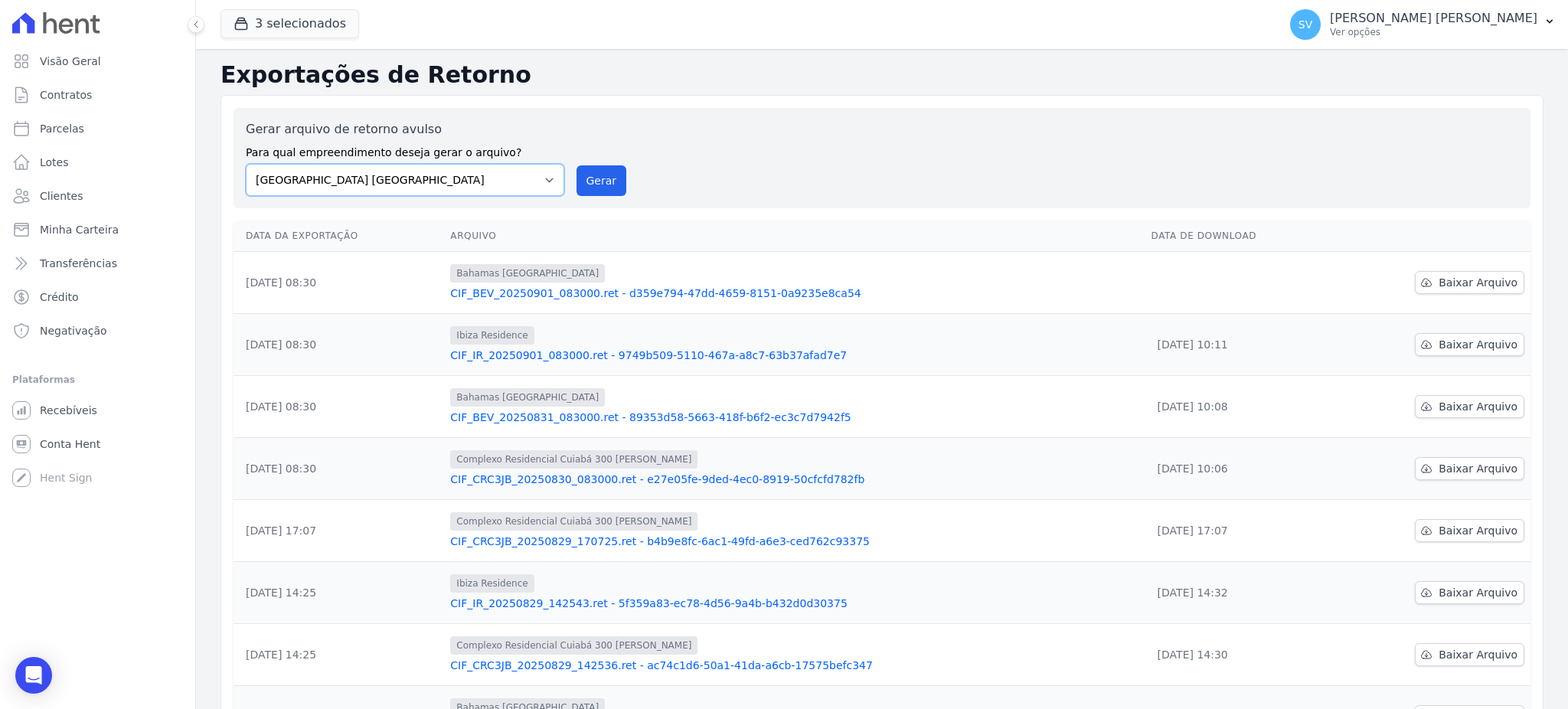
click at [549, 181] on select "[GEOGRAPHIC_DATA] COMPLEXO RESIDENCIAL [GEOGRAPHIC_DATA] 300 - [PERSON_NAME][GE…" at bounding box center [405, 179] width 319 height 32
click at [246, 164] on select "[GEOGRAPHIC_DATA] COMPLEXO RESIDENCIAL [GEOGRAPHIC_DATA] 300 - [PERSON_NAME][GE…" at bounding box center [405, 179] width 319 height 32
click at [597, 171] on button "Gerar" at bounding box center [602, 180] width 51 height 30
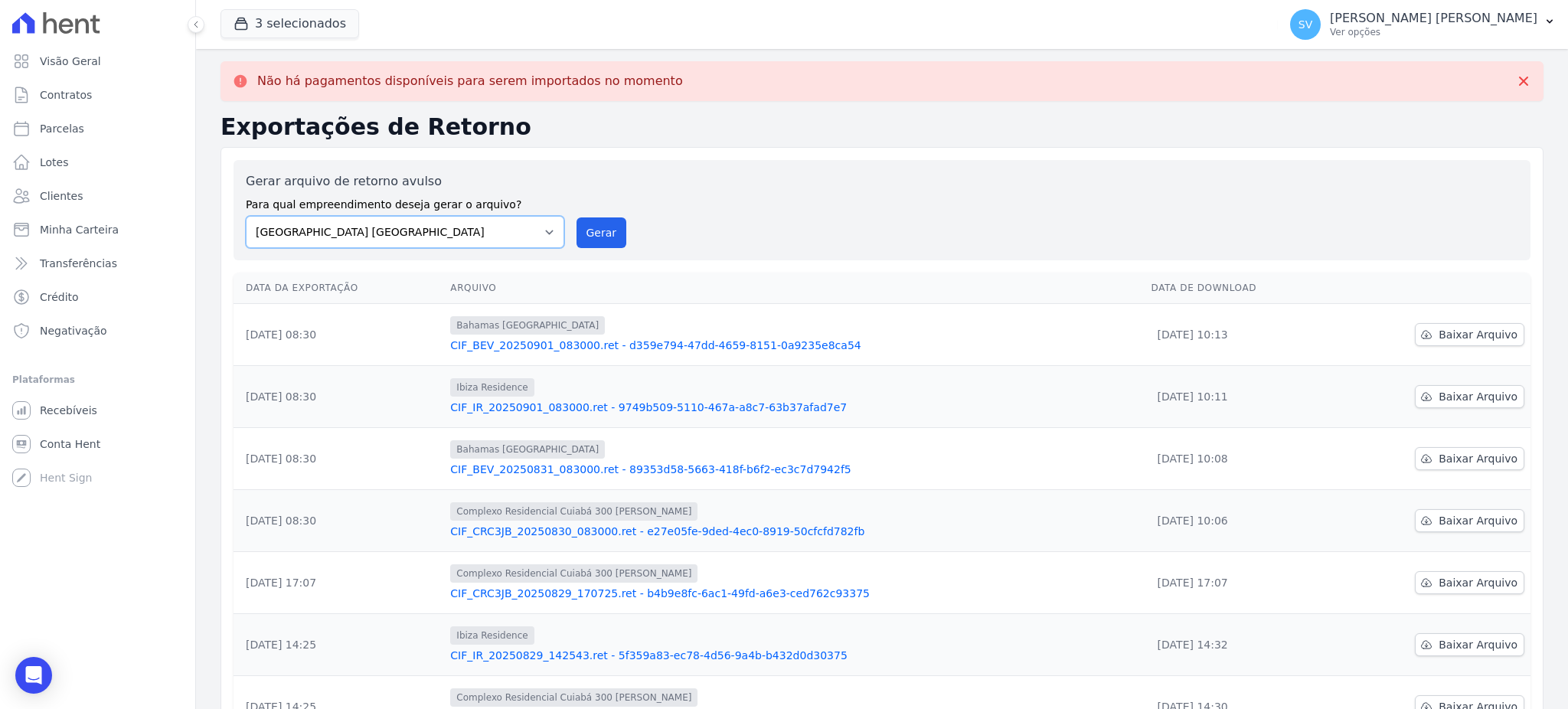
click at [529, 231] on select "[GEOGRAPHIC_DATA] COMPLEXO RESIDENCIAL [GEOGRAPHIC_DATA] 300 - [PERSON_NAME][GE…" at bounding box center [405, 231] width 319 height 32
select select "a999329b-d322-46c5-b2df-9163b092fb9b"
click at [246, 216] on select "[GEOGRAPHIC_DATA] COMPLEXO RESIDENCIAL [GEOGRAPHIC_DATA] 300 - [PERSON_NAME][GE…" at bounding box center [405, 231] width 319 height 32
click at [606, 231] on button "Gerar" at bounding box center [602, 232] width 51 height 30
click at [535, 236] on select "[GEOGRAPHIC_DATA] COMPLEXO RESIDENCIAL [GEOGRAPHIC_DATA] 300 - [PERSON_NAME][GE…" at bounding box center [405, 231] width 319 height 32
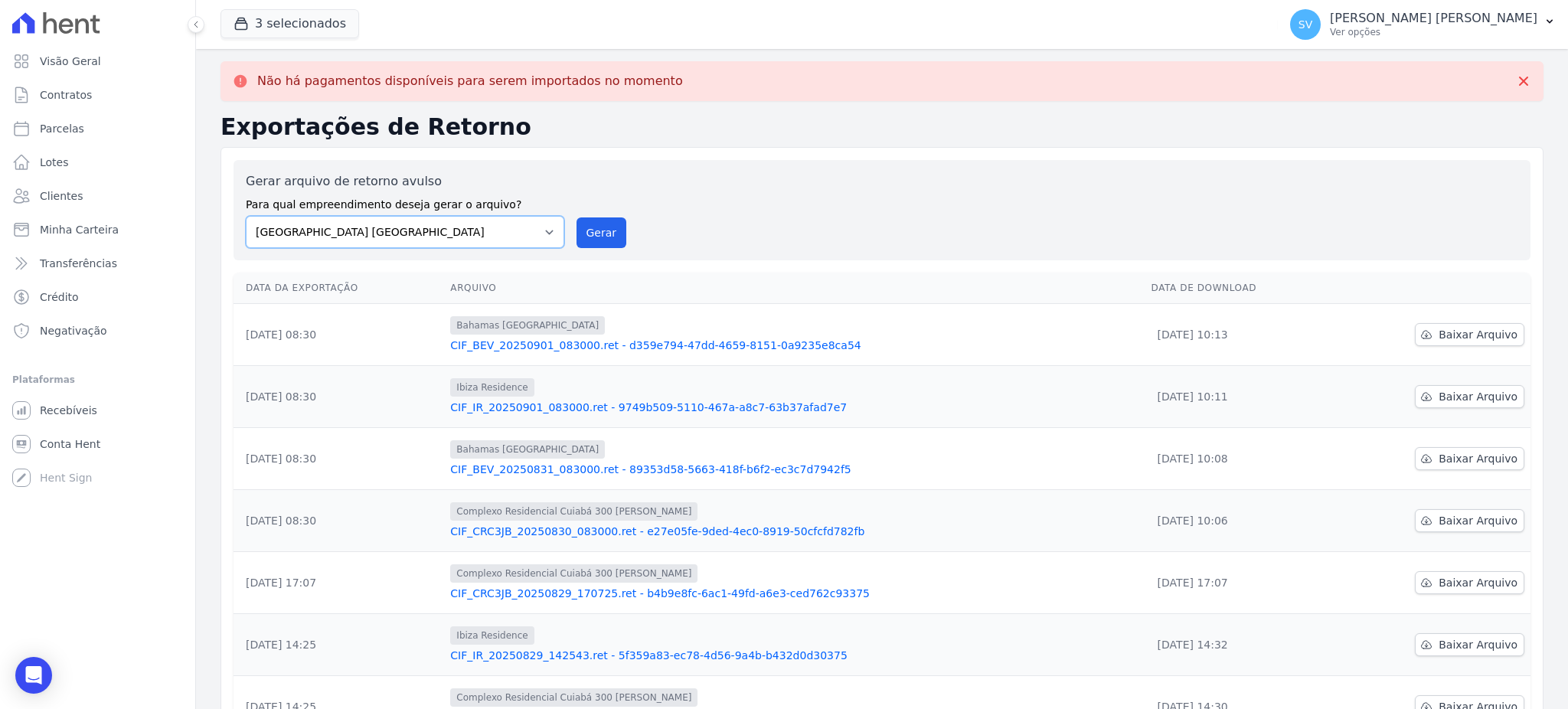
select select "73a372cd-5640-41c8-aaea-11bd74619c10"
click at [246, 216] on select "[GEOGRAPHIC_DATA] COMPLEXO RESIDENCIAL [GEOGRAPHIC_DATA] 300 - [PERSON_NAME][GE…" at bounding box center [405, 231] width 319 height 32
click at [589, 230] on button "Gerar" at bounding box center [602, 232] width 51 height 30
click at [62, 132] on span "Parcelas" at bounding box center [62, 128] width 44 height 16
select select
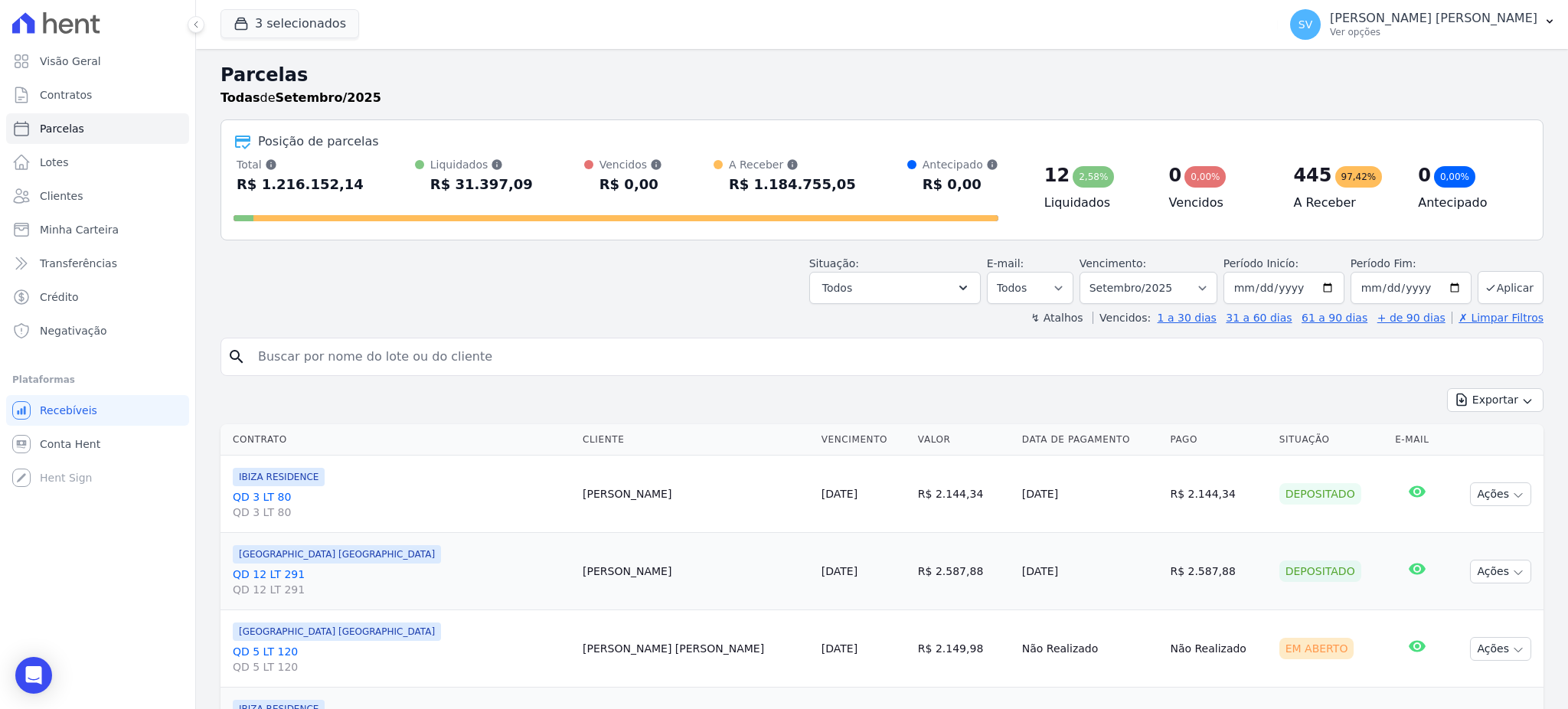
click at [602, 357] on input "search" at bounding box center [893, 357] width 1288 height 30
paste input "[PERSON_NAME] [PERSON_NAME]"
type input "[PERSON_NAME] [PERSON_NAME]"
select select
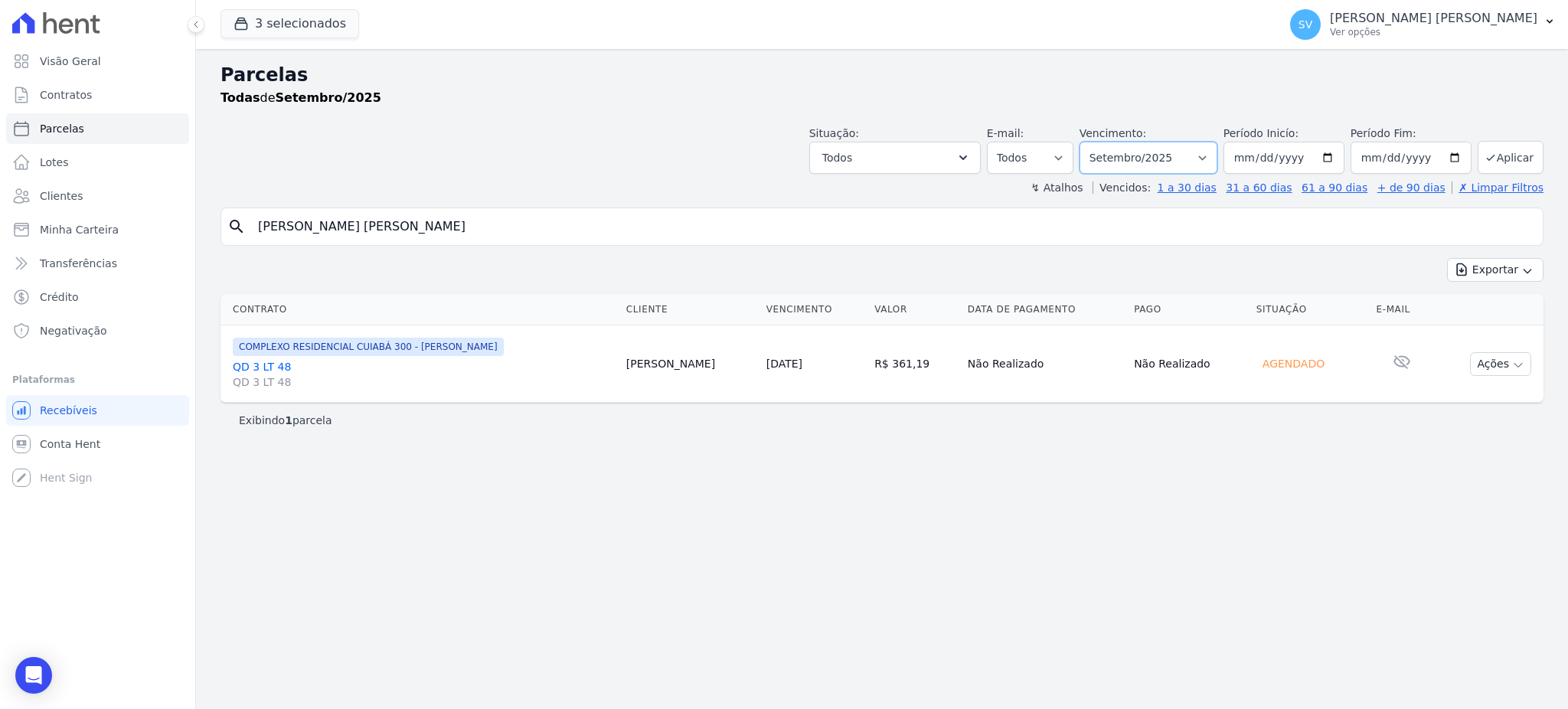
click at [1217, 155] on select "[GEOGRAPHIC_DATA] por período ──────── Todos os meses Outubro/2022 Novembro/202…" at bounding box center [1149, 157] width 138 height 32
